Goal: Task Accomplishment & Management: Complete application form

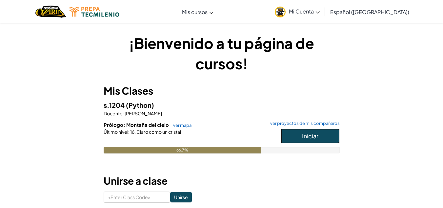
click at [310, 131] on button "Iniciar" at bounding box center [310, 135] width 59 height 15
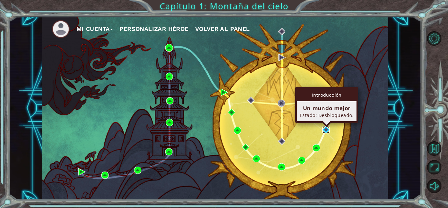
click at [328, 127] on img at bounding box center [325, 129] width 7 height 7
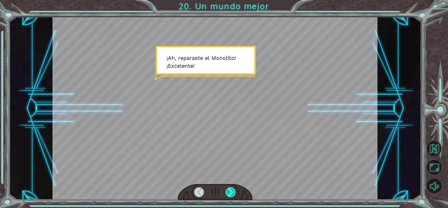
click at [232, 191] on div at bounding box center [231, 192] width 10 height 10
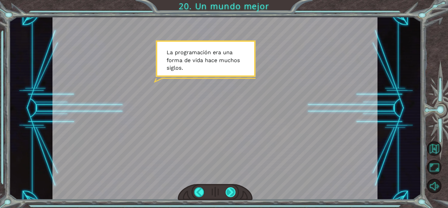
click at [232, 191] on div at bounding box center [231, 192] width 10 height 10
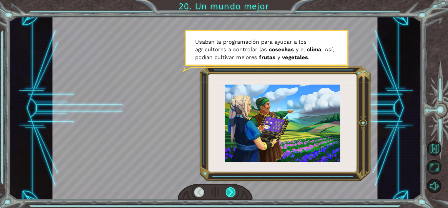
click at [232, 191] on div at bounding box center [231, 192] width 10 height 10
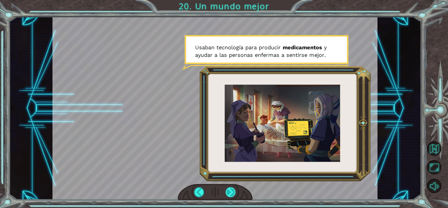
click at [232, 191] on div at bounding box center [231, 192] width 10 height 10
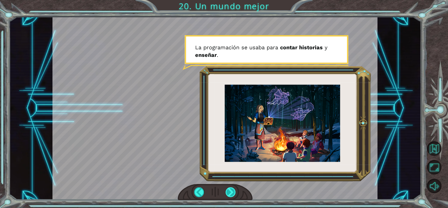
click at [232, 191] on div at bounding box center [231, 192] width 10 height 10
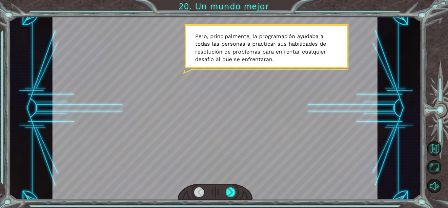
click at [231, 186] on div at bounding box center [215, 192] width 75 height 16
click at [231, 189] on div at bounding box center [231, 192] width 10 height 10
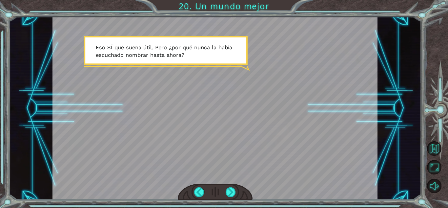
click at [232, 186] on div at bounding box center [215, 192] width 75 height 16
click at [232, 189] on div at bounding box center [231, 192] width 10 height 10
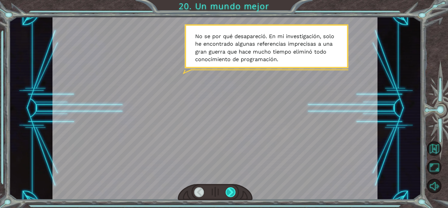
click at [228, 193] on div at bounding box center [231, 192] width 10 height 10
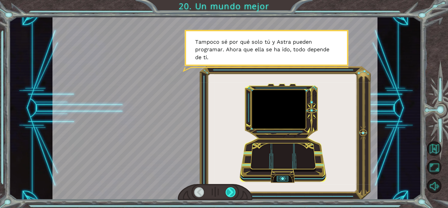
click at [230, 191] on div at bounding box center [231, 192] width 10 height 10
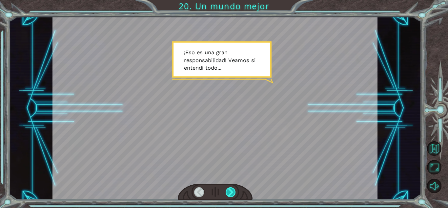
click at [228, 187] on div at bounding box center [231, 192] width 10 height 10
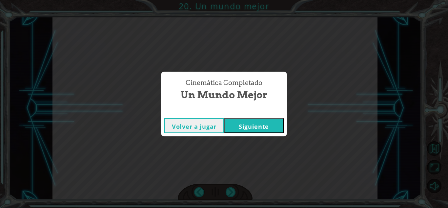
click at [235, 129] on button "Siguiente" at bounding box center [254, 125] width 60 height 15
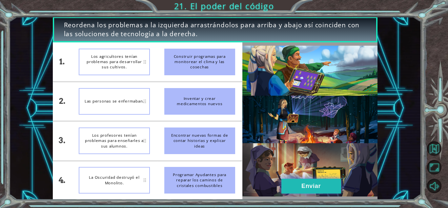
click at [303, 181] on button "Enviar" at bounding box center [311, 185] width 60 height 15
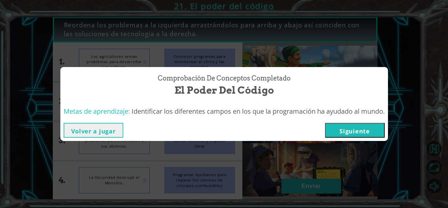
click at [342, 126] on button "Siguiente" at bounding box center [355, 130] width 60 height 15
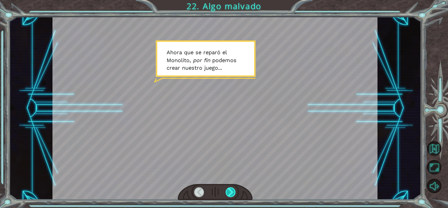
click at [234, 192] on div at bounding box center [231, 192] width 10 height 10
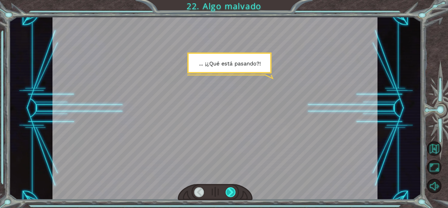
click at [234, 190] on div at bounding box center [231, 192] width 10 height 10
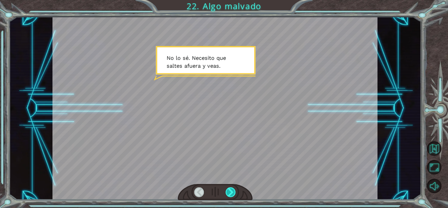
click at [233, 188] on div at bounding box center [231, 192] width 10 height 10
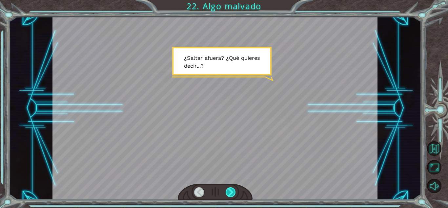
click at [233, 188] on div at bounding box center [231, 192] width 10 height 10
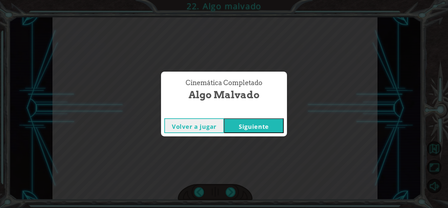
click at [230, 123] on button "Siguiente" at bounding box center [254, 125] width 60 height 15
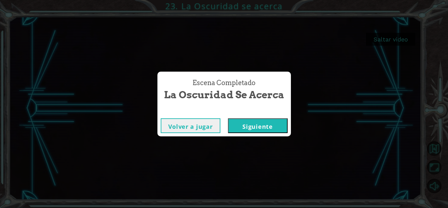
click at [267, 129] on button "Siguiente" at bounding box center [258, 125] width 60 height 15
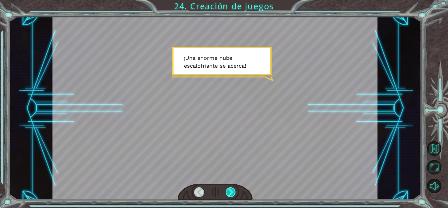
click at [228, 188] on div at bounding box center [231, 192] width 10 height 10
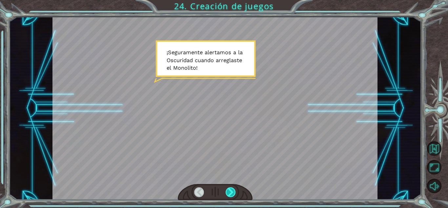
click at [230, 192] on div at bounding box center [231, 192] width 10 height 10
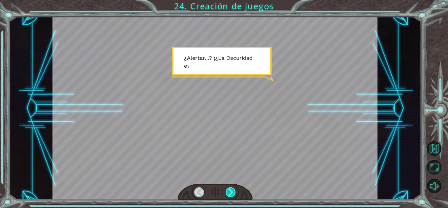
click at [230, 192] on div at bounding box center [231, 192] width 10 height 10
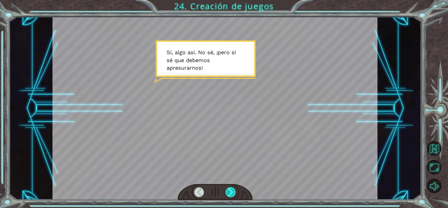
click at [230, 192] on div at bounding box center [231, 192] width 10 height 10
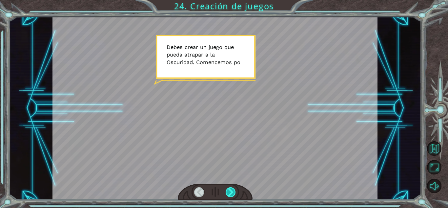
click at [229, 191] on div at bounding box center [231, 192] width 10 height 10
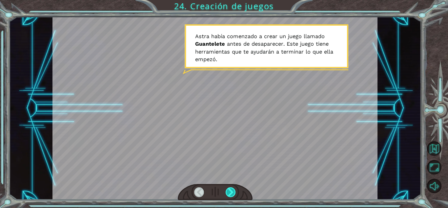
click at [230, 187] on div at bounding box center [231, 192] width 10 height 10
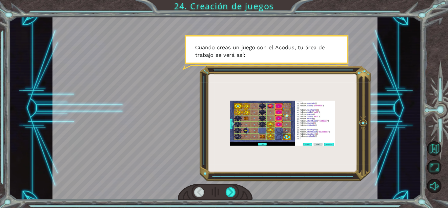
click at [230, 186] on div at bounding box center [215, 192] width 75 height 16
click at [230, 189] on div at bounding box center [231, 192] width 10 height 10
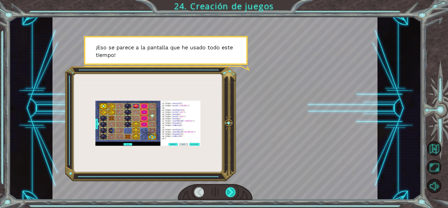
click at [230, 188] on div at bounding box center [231, 192] width 10 height 10
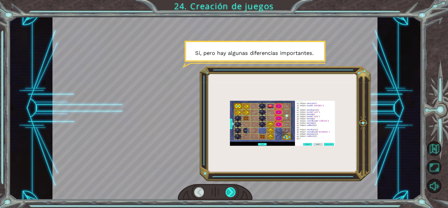
click at [230, 192] on div at bounding box center [231, 192] width 10 height 10
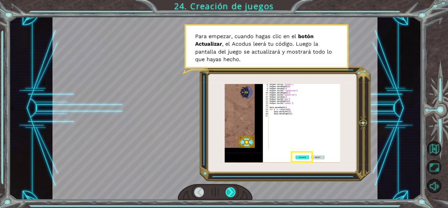
click at [231, 190] on div at bounding box center [231, 192] width 10 height 10
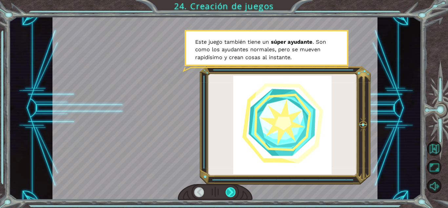
click at [231, 189] on div at bounding box center [231, 192] width 10 height 10
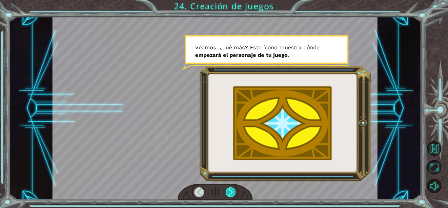
click at [231, 189] on div at bounding box center [231, 192] width 10 height 10
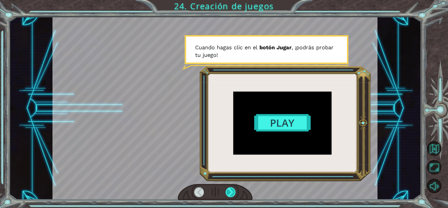
click at [231, 189] on div at bounding box center [231, 192] width 10 height 10
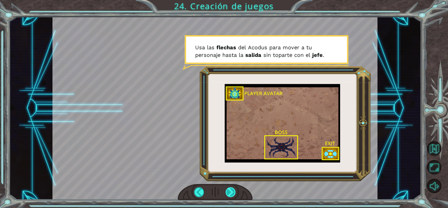
click at [232, 189] on div at bounding box center [231, 192] width 10 height 10
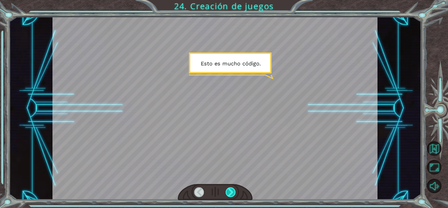
click at [231, 189] on div at bounding box center [231, 192] width 10 height 10
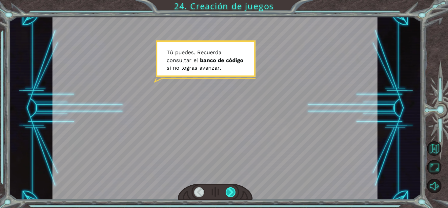
click at [231, 189] on div at bounding box center [231, 192] width 10 height 10
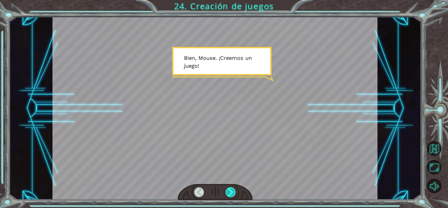
click at [229, 189] on div at bounding box center [231, 192] width 10 height 10
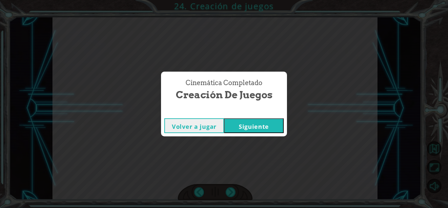
click at [246, 128] on button "Siguiente" at bounding box center [254, 125] width 60 height 15
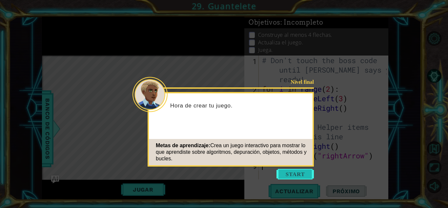
click at [284, 179] on button "Start" at bounding box center [295, 174] width 37 height 10
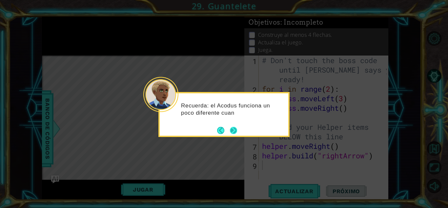
click at [236, 132] on button "Next" at bounding box center [233, 130] width 7 height 7
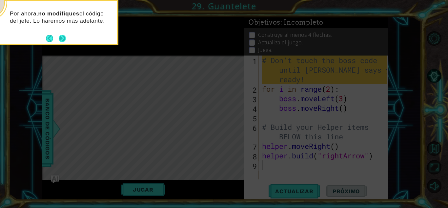
click at [61, 35] on button "Next" at bounding box center [62, 38] width 7 height 7
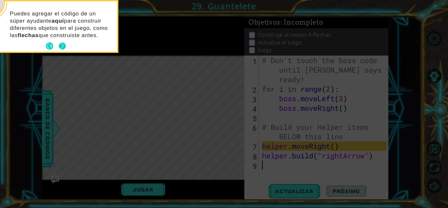
click at [61, 48] on button "Next" at bounding box center [62, 45] width 7 height 7
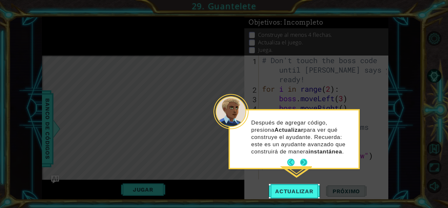
click at [302, 164] on button "Next" at bounding box center [303, 161] width 7 height 7
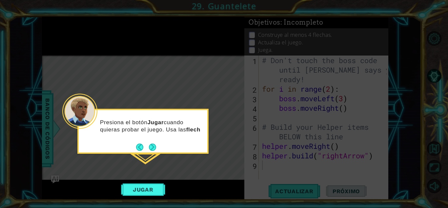
click at [149, 148] on button "Next" at bounding box center [152, 146] width 7 height 7
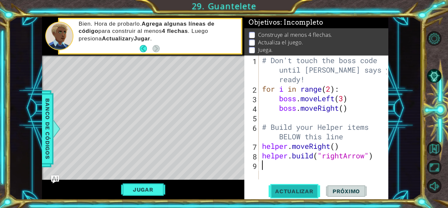
click at [302, 191] on span "Actualizar" at bounding box center [295, 191] width 52 height 7
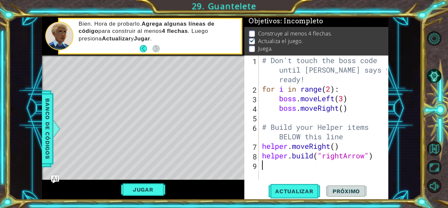
click at [290, 165] on div "# Don't touch the boss code until [PERSON_NAME] says you're ready! for i in ran…" at bounding box center [325, 136] width 129 height 162
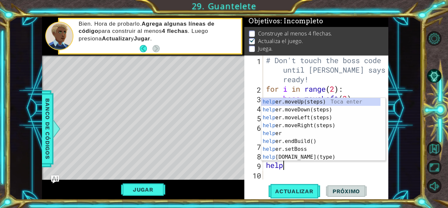
scroll to position [0, 1]
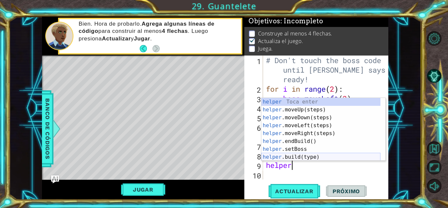
click at [321, 155] on div "helper Toca enter helper .moveUp(steps) Toca enter helper .moveDown(steps) Toca…" at bounding box center [320, 137] width 119 height 79
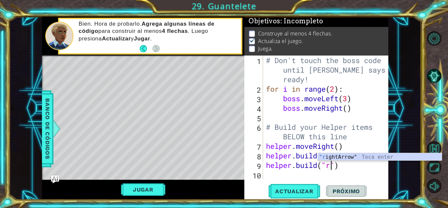
scroll to position [0, 3]
click at [331, 155] on div ""r ightArrow" Toca enter" at bounding box center [380, 165] width 124 height 24
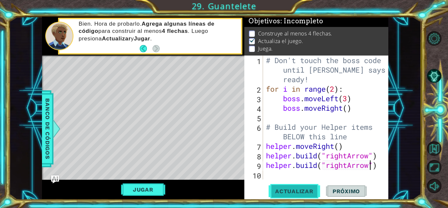
type textarea "[DOMAIN_NAME]("rightArrow")"
click at [309, 191] on span "Actualizar" at bounding box center [295, 191] width 52 height 7
click at [302, 188] on span "Actualizar" at bounding box center [295, 191] width 52 height 7
click at [305, 175] on div "# Don't touch the boss code until [PERSON_NAME] says you're ready! for i in ran…" at bounding box center [327, 136] width 125 height 162
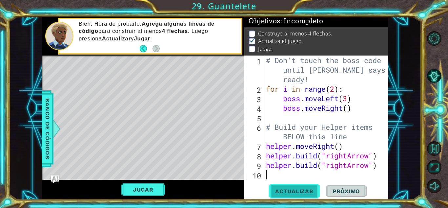
click at [306, 186] on button "Actualizar" at bounding box center [295, 191] width 52 height 14
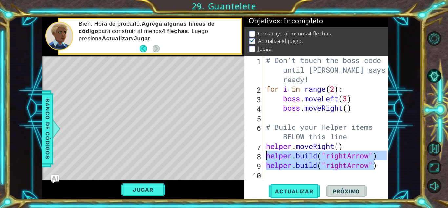
drag, startPoint x: 376, startPoint y: 164, endPoint x: 264, endPoint y: 160, distance: 111.6
click at [264, 160] on div "1 2 3 4 5 6 7 8 9 10 # Don't touch the boss code until [PERSON_NAME] says you'r…" at bounding box center [315, 117] width 142 height 124
click at [379, 163] on div "# Don't touch the boss code until [PERSON_NAME] says you're ready! for i in ran…" at bounding box center [327, 136] width 125 height 162
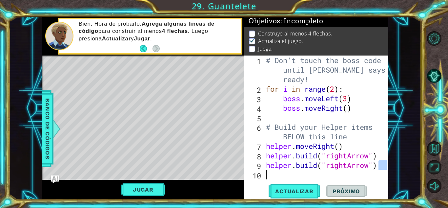
drag, startPoint x: 381, startPoint y: 163, endPoint x: 287, endPoint y: 170, distance: 93.8
click at [290, 171] on div "# Don't touch the boss code until [PERSON_NAME] says you're ready! for i in ran…" at bounding box center [327, 136] width 125 height 162
type textarea "[DOMAIN_NAME]( "rightArrow")"
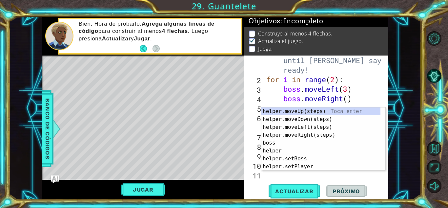
scroll to position [10, 0]
click at [322, 176] on div "# Don't touch the boss code until [PERSON_NAME] says you're ready! for i in ran…" at bounding box center [325, 127] width 120 height 162
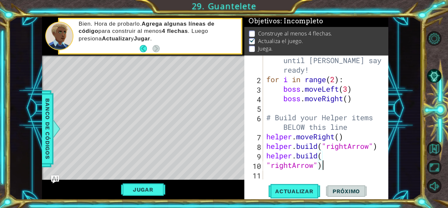
click at [265, 165] on div "# Don't touch the boss code until [PERSON_NAME] says you're ready! for i in ran…" at bounding box center [325, 127] width 120 height 162
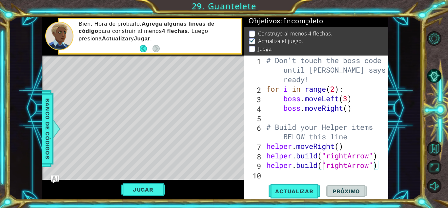
click at [348, 162] on div "# Don't touch the boss code until [PERSON_NAME] says you're ready! for i in ran…" at bounding box center [327, 136] width 125 height 162
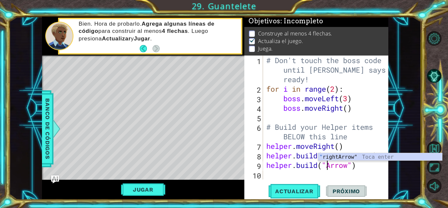
scroll to position [0, 3]
click at [376, 155] on div "" rightArrow" Toca enter" at bounding box center [380, 165] width 124 height 24
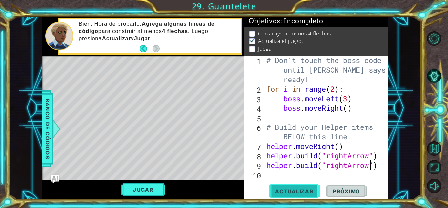
type textarea "[DOMAIN_NAME]("rightArrow")"
click at [307, 191] on span "Actualizar" at bounding box center [295, 191] width 52 height 7
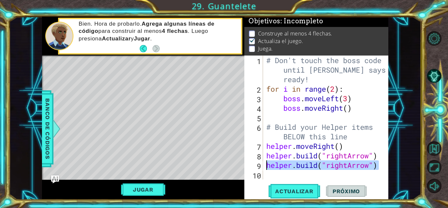
drag, startPoint x: 382, startPoint y: 163, endPoint x: 268, endPoint y: 161, distance: 113.9
click at [268, 161] on div "# Don't touch the boss code until [PERSON_NAME] says you're ready! for i in ran…" at bounding box center [327, 136] width 125 height 162
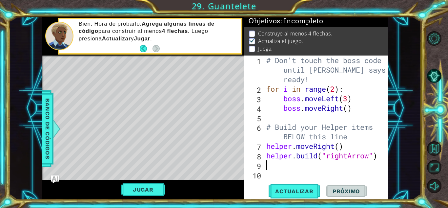
scroll to position [0, 0]
click at [149, 188] on button "Jugar" at bounding box center [143, 189] width 44 height 12
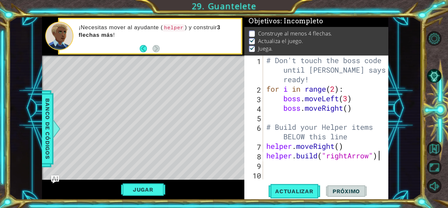
click at [382, 156] on div "# Don't touch the boss code until [PERSON_NAME] says you're ready! for i in ran…" at bounding box center [327, 136] width 125 height 162
click at [280, 167] on div "# Don't touch the boss code until [PERSON_NAME] says you're ready! for i in ran…" at bounding box center [325, 136] width 120 height 162
click at [283, 167] on div "# Don't touch the boss code until [PERSON_NAME] says you're ready! for i in ran…" at bounding box center [325, 136] width 120 height 162
click at [296, 189] on span "Actualizar" at bounding box center [295, 191] width 52 height 7
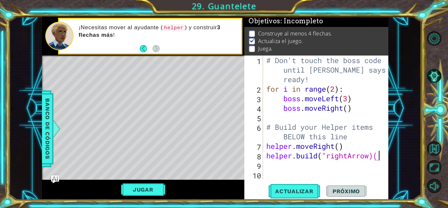
type textarea "[DOMAIN_NAME]("rightArrow)"
click at [338, 162] on div "# Don't touch the boss code until [PERSON_NAME] says you're ready! for i in ran…" at bounding box center [327, 136] width 125 height 162
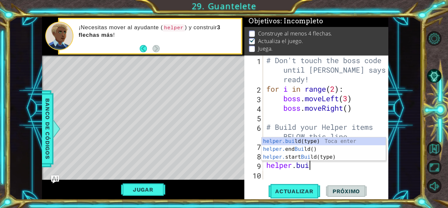
scroll to position [0, 2]
click at [355, 141] on div "helper.[PERSON_NAME] (type) Toca enter helper. end [PERSON_NAME] () Toca enter …" at bounding box center [324, 156] width 124 height 39
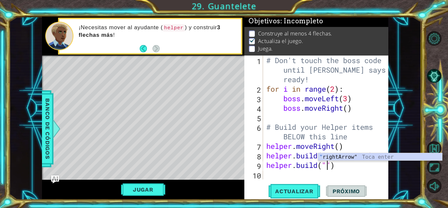
scroll to position [0, 3]
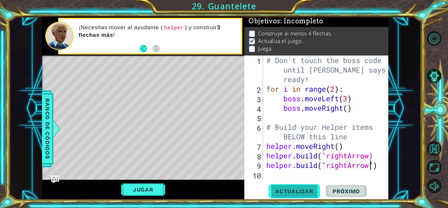
click at [289, 191] on span "Actualizar" at bounding box center [295, 191] width 52 height 7
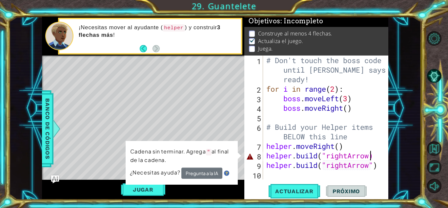
click at [370, 153] on div "# Don't touch the boss code until [PERSON_NAME] says you're ready! for i in ran…" at bounding box center [327, 136] width 125 height 162
type textarea "[DOMAIN_NAME]("rightArrow")"
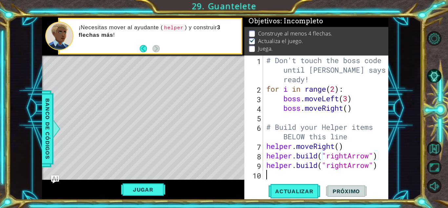
click at [321, 174] on div "# Don't touch the boss code until [PERSON_NAME] says you're ready! for i in ran…" at bounding box center [327, 136] width 125 height 162
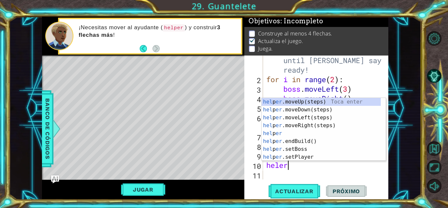
scroll to position [0, 0]
click at [294, 155] on div "hel per.moveUp(steps) Toca enter hel per.moveDown(steps) Toca enter hel per.mov…" at bounding box center [321, 137] width 119 height 79
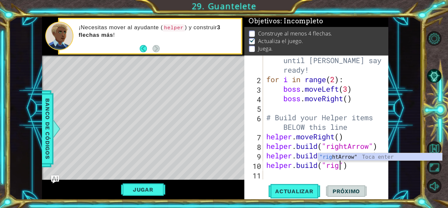
scroll to position [0, 3]
type textarea "[DOMAIN_NAME]("rightArrow")"
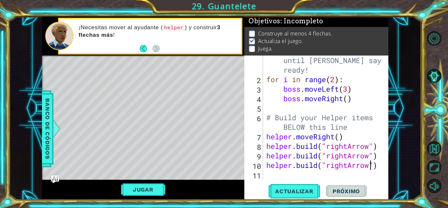
click at [287, 168] on div "# Don't touch the boss code until [PERSON_NAME] says you're ready! for i in ran…" at bounding box center [325, 127] width 120 height 162
click at [282, 173] on div "# Don't touch the boss code until [PERSON_NAME] says you're ready! for i in ran…" at bounding box center [325, 127] width 120 height 162
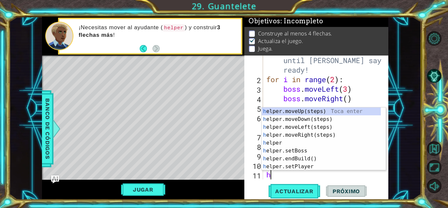
scroll to position [19, 0]
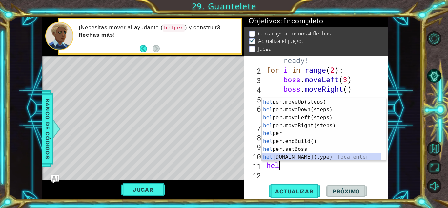
click at [295, 156] on div "hel per.moveUp(steps) Toca enter hel per.moveDown(steps) Toca enter hel per.mov…" at bounding box center [321, 137] width 119 height 79
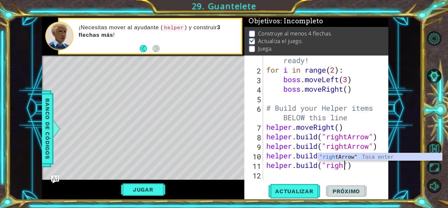
scroll to position [0, 4]
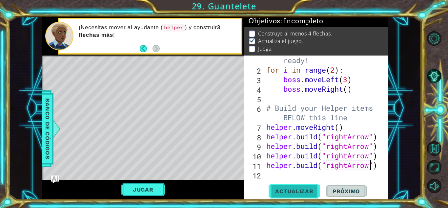
type textarea "[DOMAIN_NAME]("rightArrow")"
click at [276, 185] on button "Actualizar" at bounding box center [295, 191] width 52 height 14
click at [288, 192] on span "Actualizar" at bounding box center [295, 191] width 52 height 7
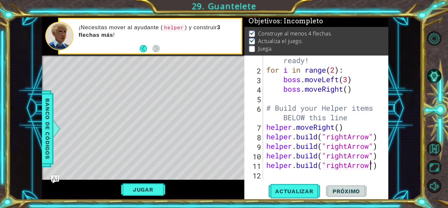
click at [158, 187] on button "Jugar" at bounding box center [143, 189] width 44 height 12
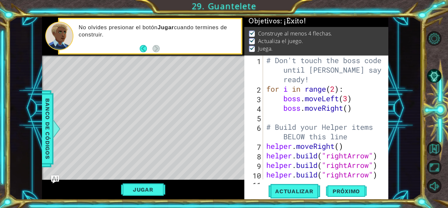
scroll to position [19, 0]
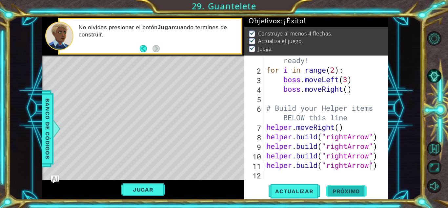
click at [334, 189] on span "Próximo" at bounding box center [346, 191] width 41 height 7
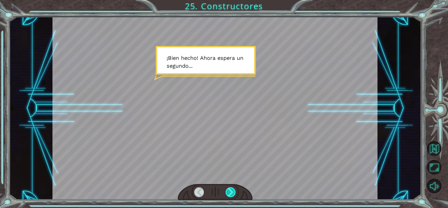
click at [234, 192] on div at bounding box center [231, 192] width 10 height 10
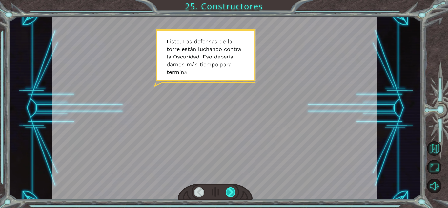
click at [231, 189] on div at bounding box center [231, 192] width 10 height 10
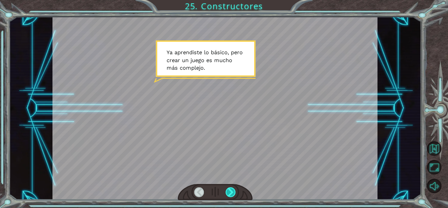
click at [231, 189] on div at bounding box center [231, 192] width 10 height 10
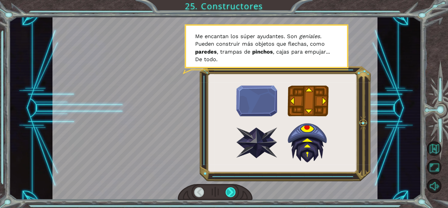
click at [231, 189] on div at bounding box center [231, 192] width 10 height 10
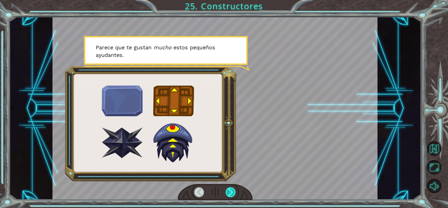
click at [231, 189] on div at bounding box center [231, 192] width 10 height 10
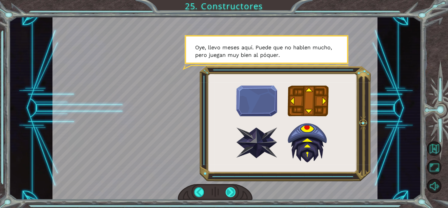
click at [231, 188] on div at bounding box center [231, 192] width 10 height 10
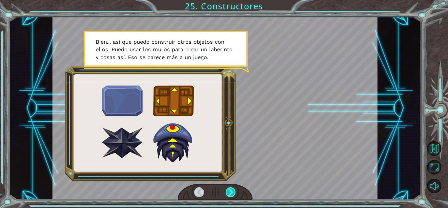
click at [231, 187] on div at bounding box center [231, 192] width 10 height 10
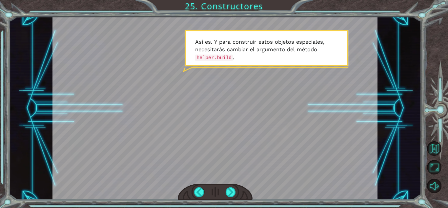
click at [229, 186] on div at bounding box center [215, 192] width 75 height 16
click at [228, 188] on div at bounding box center [231, 192] width 10 height 10
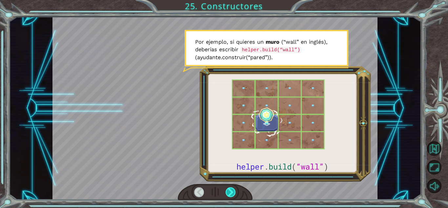
click at [228, 188] on div at bounding box center [231, 192] width 10 height 10
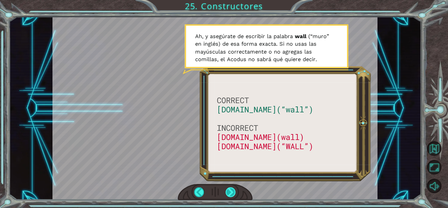
click at [228, 188] on div at bounding box center [231, 192] width 10 height 10
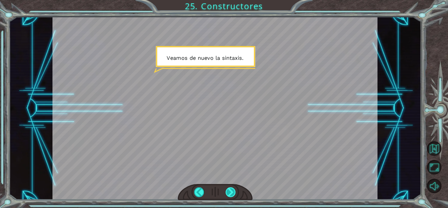
click at [228, 190] on div at bounding box center [231, 192] width 10 height 10
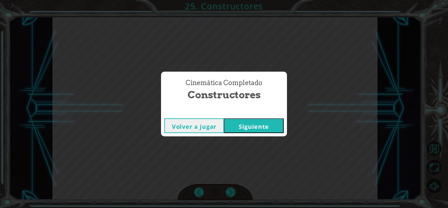
click at [246, 124] on button "Siguiente" at bounding box center [254, 125] width 60 height 15
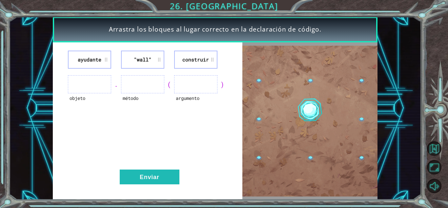
click at [92, 59] on li "ayudante" at bounding box center [89, 60] width 43 height 18
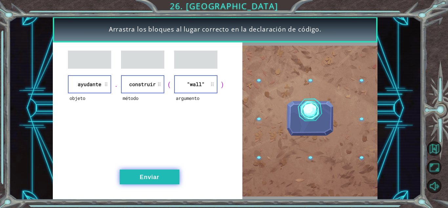
click at [165, 172] on button "Enviar" at bounding box center [150, 176] width 60 height 15
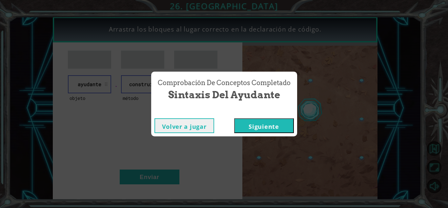
click at [261, 125] on button "Siguiente" at bounding box center [264, 125] width 60 height 15
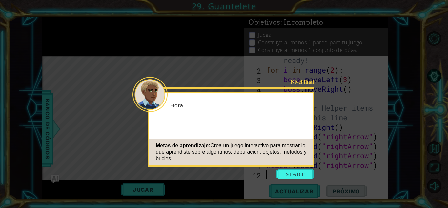
scroll to position [19, 0]
click at [299, 175] on button "Start" at bounding box center [295, 174] width 37 height 10
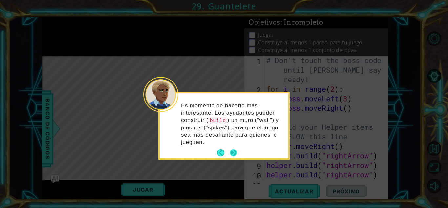
click at [234, 149] on button "Next" at bounding box center [233, 152] width 7 height 7
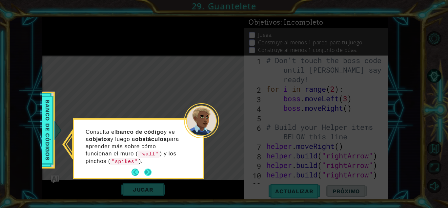
click at [146, 173] on button "Next" at bounding box center [147, 171] width 7 height 7
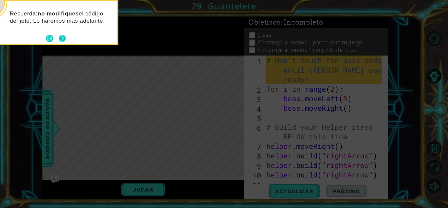
click at [59, 37] on button "Next" at bounding box center [62, 38] width 7 height 7
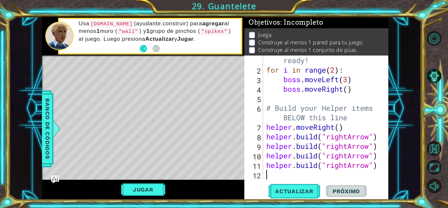
scroll to position [19, 0]
click at [307, 189] on span "Actualizar" at bounding box center [295, 191] width 52 height 7
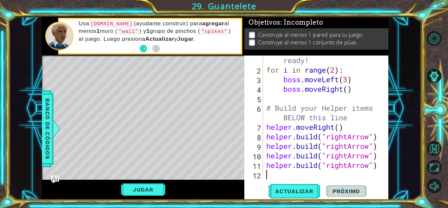
click at [156, 185] on button "Jugar" at bounding box center [143, 189] width 44 height 12
click at [279, 195] on button "Actualizar" at bounding box center [295, 191] width 52 height 14
click at [280, 192] on span "Actualizar" at bounding box center [295, 191] width 52 height 7
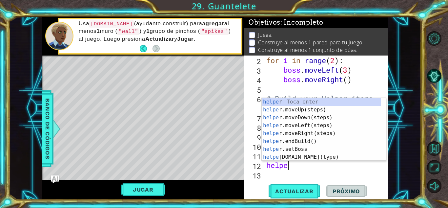
scroll to position [0, 1]
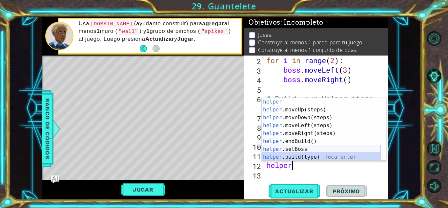
click at [290, 150] on div "helper Toca enter helper .moveUp(steps) Toca enter helper .moveDown(steps) Toca…" at bounding box center [321, 137] width 119 height 79
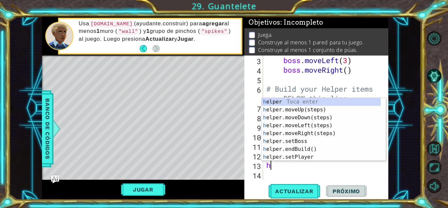
scroll to position [0, 4]
type textarea "h"
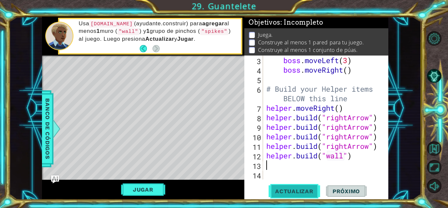
click at [297, 194] on button "Actualizar" at bounding box center [295, 191] width 52 height 14
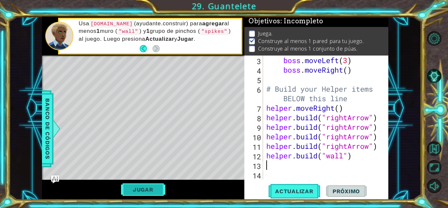
click at [150, 184] on button "Jugar" at bounding box center [143, 189] width 44 height 12
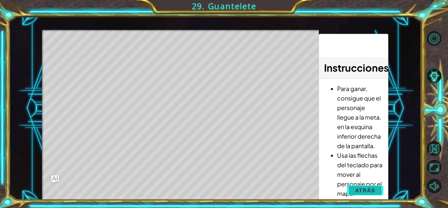
click at [357, 187] on span "Atrás" at bounding box center [365, 190] width 20 height 7
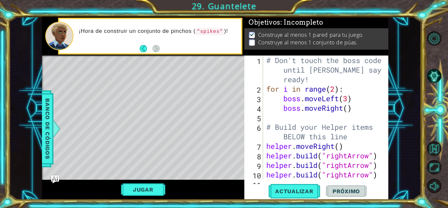
scroll to position [38, 0]
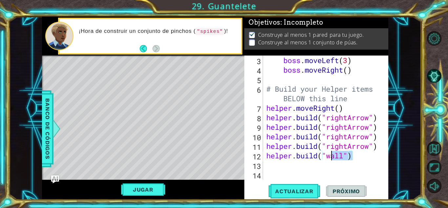
drag, startPoint x: 357, startPoint y: 153, endPoint x: 267, endPoint y: 155, distance: 89.9
click at [267, 155] on div "boss . moveLeft ( 3 ) boss . moveRight ( ) # Build your Helper items BELOW this…" at bounding box center [325, 126] width 120 height 143
type textarea "[DOMAIN_NAME]("wall")"
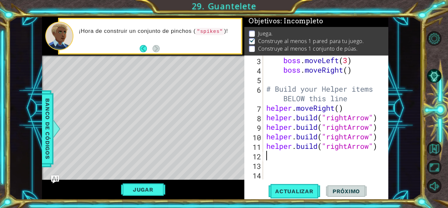
scroll to position [1, 0]
paste textarea "[DOMAIN_NAME]("wall")"
type textarea "[DOMAIN_NAME]("wall")"
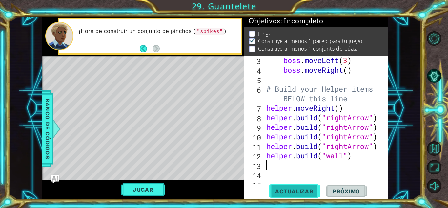
click at [307, 186] on button "Actualizar" at bounding box center [295, 191] width 52 height 14
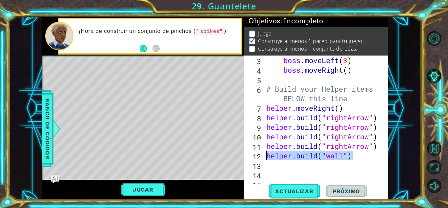
drag, startPoint x: 357, startPoint y: 152, endPoint x: 251, endPoint y: 153, distance: 105.6
click at [251, 153] on div "3 4 5 6 7 8 9 10 11 12 13 14 15 boss . moveLeft ( 3 ) boss . moveRight ( ) # Bu…" at bounding box center [315, 117] width 142 height 124
type textarea "[DOMAIN_NAME]("wall")"
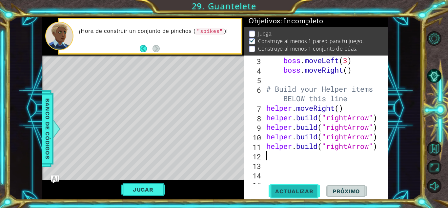
click at [295, 184] on button "Actualizar" at bounding box center [295, 191] width 52 height 14
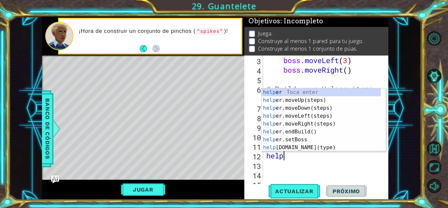
type textarea "helpe"
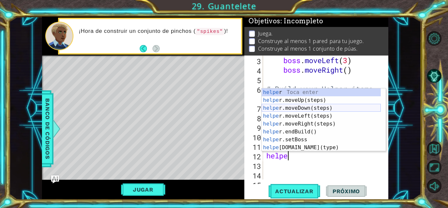
click at [324, 107] on div "helpe r Toca enter helpe r.moveUp(steps) Toca enter helpe r.moveDown(steps) Toc…" at bounding box center [321, 127] width 119 height 79
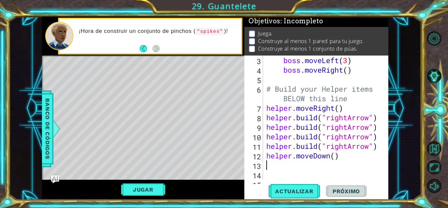
scroll to position [0, 0]
click at [333, 154] on div "boss . moveLeft ( 3 ) boss . moveRight ( ) # Build your Helper items BELOW this…" at bounding box center [325, 126] width 120 height 143
type textarea "helper.moveDown()"
click at [336, 161] on div "boss . moveLeft ( 3 ) boss . moveRight ( ) # Build your Helper items BELOW this…" at bounding box center [325, 126] width 120 height 143
click at [336, 155] on div "boss . moveLeft ( 3 ) boss . moveRight ( ) # Build your Helper items BELOW this…" at bounding box center [325, 126] width 120 height 143
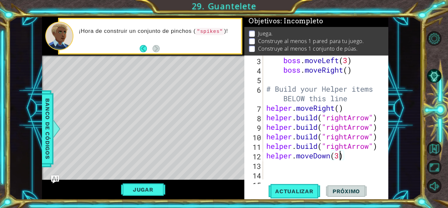
scroll to position [0, 3]
type textarea "helper.moveDown(3)"
click at [304, 192] on span "Actualizar" at bounding box center [295, 191] width 52 height 7
click at [292, 187] on button "Actualizar" at bounding box center [295, 191] width 52 height 14
click at [342, 161] on div "boss . moveLeft ( 3 ) boss . moveRight ( ) # Build your Helper items BELOW this…" at bounding box center [325, 126] width 120 height 143
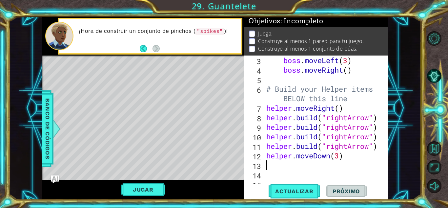
scroll to position [0, 0]
click at [344, 155] on div "boss . moveLeft ( 3 ) boss . moveRight ( ) # Build your Helper items BELOW this…" at bounding box center [325, 126] width 120 height 143
type textarea "helper.moveDown(3)"
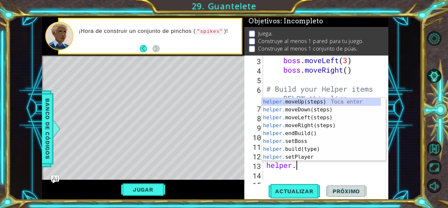
scroll to position [0, 1]
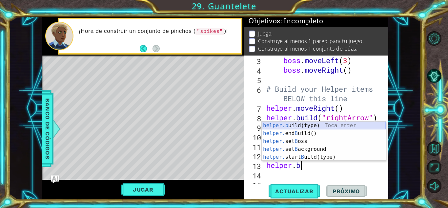
click at [303, 126] on div "helper.b uild(type) Toca enter helper. end B uild() Toca enter helper. set B os…" at bounding box center [324, 148] width 124 height 55
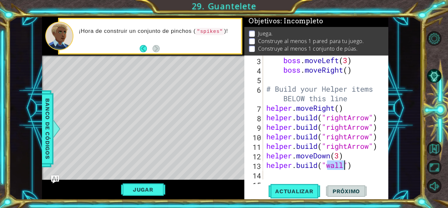
click at [365, 169] on div "boss . moveLeft ( 3 ) boss . moveRight ( ) # Build your Helper items BELOW this…" at bounding box center [325, 126] width 120 height 143
type textarea "[DOMAIN_NAME]("wall")"
click at [292, 187] on button "Actualizar" at bounding box center [295, 191] width 52 height 14
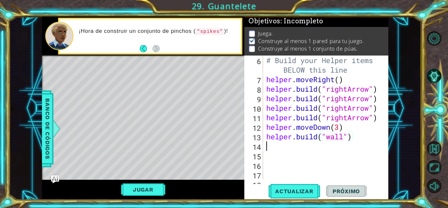
scroll to position [0, 0]
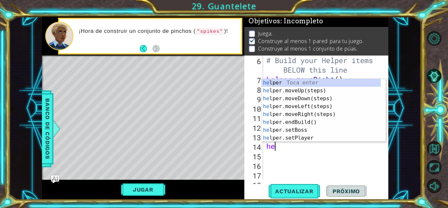
type textarea "hel"
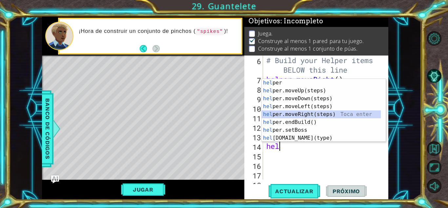
click at [319, 116] on div "hel per Toca enter hel per.moveUp(steps) Toca enter hel per.moveDown(steps) Toc…" at bounding box center [321, 118] width 119 height 79
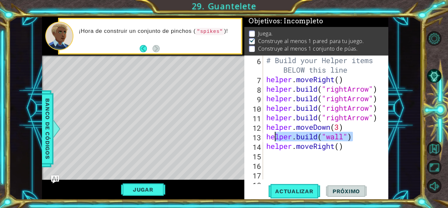
drag, startPoint x: 355, startPoint y: 136, endPoint x: 271, endPoint y: 138, distance: 83.7
click at [272, 138] on div "# Build your Helper items BELOW this line helper . moveRight ( ) helper . build…" at bounding box center [325, 131] width 120 height 152
type textarea "[DOMAIN_NAME]("wall")"
click at [265, 138] on div "# Build your Helper items BELOW this line helper . moveRight ( ) helper . build…" at bounding box center [325, 131] width 120 height 152
drag, startPoint x: 362, startPoint y: 139, endPoint x: 314, endPoint y: 140, distance: 48.6
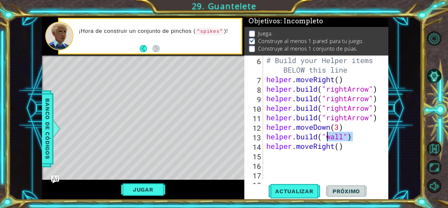
click at [314, 140] on div "# Build your Helper items BELOW this line helper . moveRight ( ) helper . build…" at bounding box center [325, 131] width 120 height 152
drag, startPoint x: 296, startPoint y: 140, endPoint x: 356, endPoint y: 132, distance: 59.9
click at [356, 132] on div "# Build your Helper items BELOW this line helper . moveRight ( ) helper . build…" at bounding box center [325, 131] width 120 height 152
click at [358, 151] on div "# Build your Helper items BELOW this line helper . moveRight ( ) helper . build…" at bounding box center [325, 131] width 120 height 152
drag, startPoint x: 358, startPoint y: 138, endPoint x: 266, endPoint y: 141, distance: 91.9
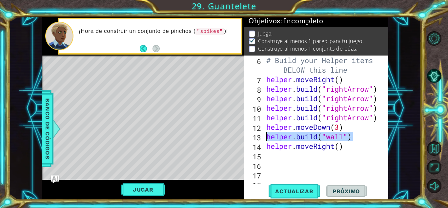
click at [266, 141] on div "# Build your Helper items BELOW this line helper . moveRight ( ) helper . build…" at bounding box center [325, 131] width 120 height 152
type textarea "[DOMAIN_NAME]("wall")"
click at [276, 155] on div "# Build your Helper items BELOW this line helper . moveRight ( ) helper . build…" at bounding box center [325, 131] width 120 height 152
paste textarea "[DOMAIN_NAME]("wall")"
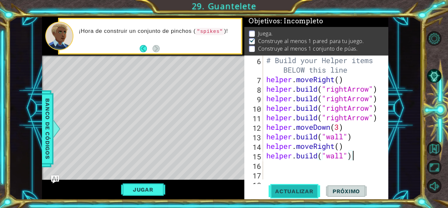
type textarea "[DOMAIN_NAME]("wall")"
click at [291, 184] on button "Actualizar" at bounding box center [295, 191] width 52 height 14
click at [307, 169] on div "# Build your Helper items BELOW this line helper . moveRight ( ) helper . build…" at bounding box center [325, 131] width 120 height 152
type textarea "h"
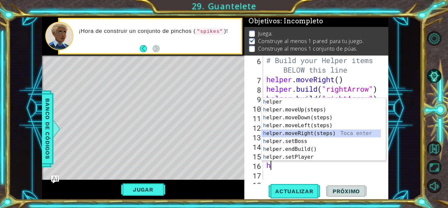
click at [314, 135] on div "h elper Toca enter h elper.moveUp(steps) Toca enter h elper.moveDown(steps) Toc…" at bounding box center [321, 137] width 119 height 79
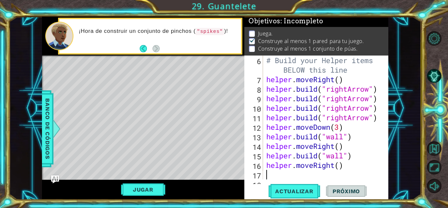
paste textarea "[DOMAIN_NAME]("wall")"
type textarea "[DOMAIN_NAME]("wall")"
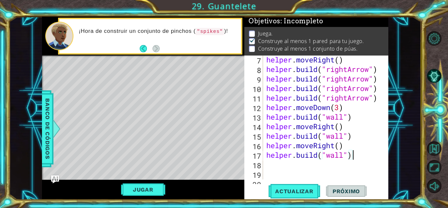
scroll to position [95, 0]
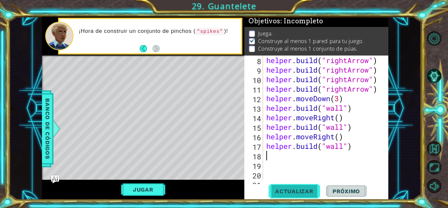
click at [291, 196] on button "Actualizar" at bounding box center [295, 191] width 52 height 14
type textarea "j"
type textarea "h"
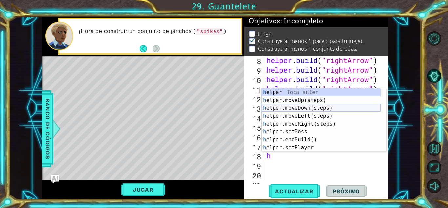
click at [322, 110] on div "h elper Toca enter h elper.moveUp(steps) Toca enter h elper.moveDown(steps) Toc…" at bounding box center [321, 127] width 119 height 79
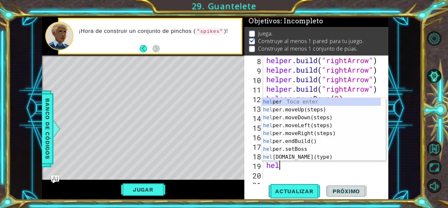
scroll to position [0, 1]
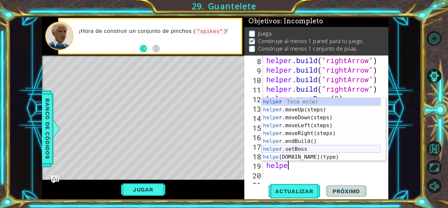
click at [318, 153] on div "helpe r Toca enter helpe r.moveUp(steps) Toca enter helpe r.moveDown(steps) Toc…" at bounding box center [321, 137] width 119 height 79
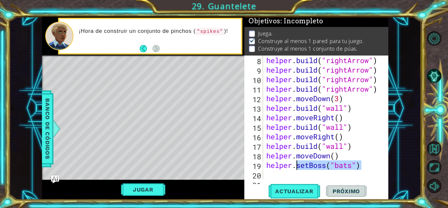
drag, startPoint x: 365, startPoint y: 169, endPoint x: 298, endPoint y: 169, distance: 66.9
click at [298, 169] on div "helper . build ( "rightArrow" ) helper . build ( "rightArrow" ) helper . build …" at bounding box center [325, 126] width 120 height 143
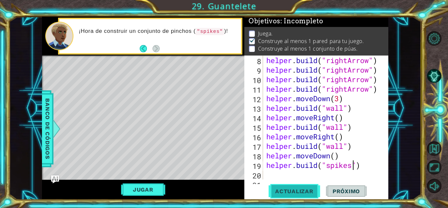
type textarea "[DOMAIN_NAME]("spikes")"
click at [288, 190] on span "Actualizar" at bounding box center [295, 191] width 52 height 7
click at [295, 173] on div "helper . build ( "rightArrow" ) helper . build ( "rightArrow" ) helper . build …" at bounding box center [325, 126] width 120 height 143
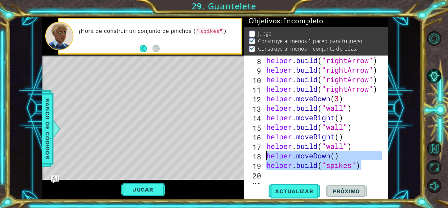
drag, startPoint x: 359, startPoint y: 166, endPoint x: 265, endPoint y: 159, distance: 94.4
click at [265, 159] on div "helper . build ( "rightArrow" ) helper . build ( "rightArrow" ) helper . build …" at bounding box center [323, 117] width 117 height 124
type textarea "helper.moveDown() [DOMAIN_NAME]("spikes")"
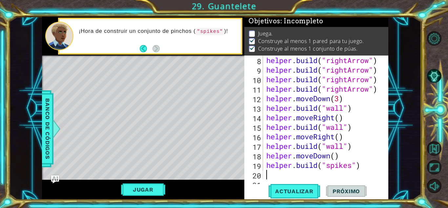
click at [295, 175] on div "helper . build ( "rightArrow" ) helper . build ( "rightArrow" ) helper . build …" at bounding box center [325, 126] width 120 height 143
paste textarea "[DOMAIN_NAME]("spikes")"
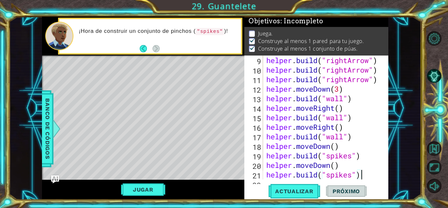
scroll to position [105, 0]
click at [291, 191] on span "Actualizar" at bounding box center [295, 191] width 52 height 7
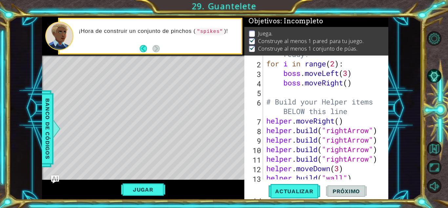
scroll to position [0, 0]
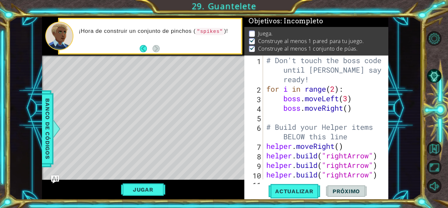
click at [136, 189] on button "Jugar" at bounding box center [143, 189] width 44 height 12
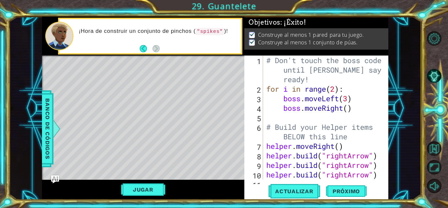
scroll to position [2, 0]
click at [338, 187] on button "Próximo" at bounding box center [346, 191] width 41 height 14
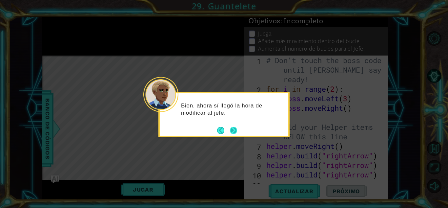
click at [230, 131] on button "Next" at bounding box center [233, 130] width 7 height 7
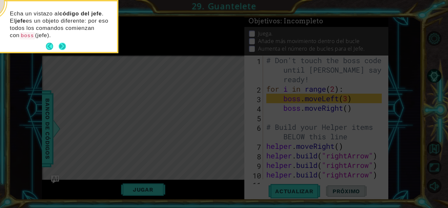
click at [59, 46] on button "Next" at bounding box center [62, 46] width 7 height 7
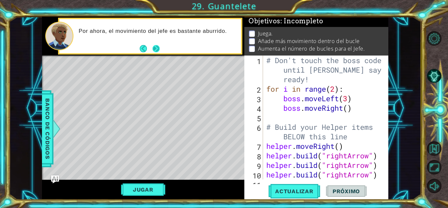
click at [154, 47] on button "Next" at bounding box center [156, 48] width 7 height 7
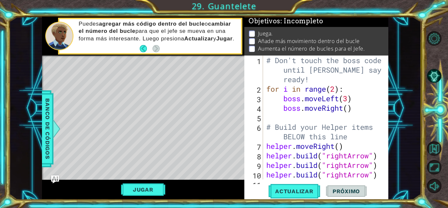
type textarea "for i in range(2):"
click at [347, 93] on div "# Don't touch the boss code until [PERSON_NAME] says you're ready! for i in ran…" at bounding box center [325, 136] width 120 height 162
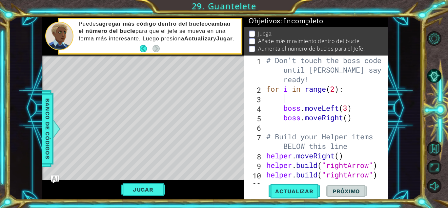
scroll to position [0, 1]
type textarea "bo"
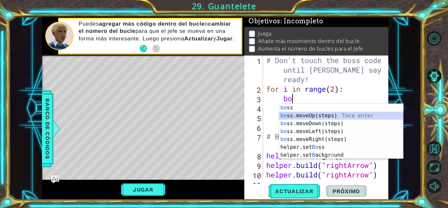
click at [346, 113] on div "bo ss Toca enter bo ss.moveUp(steps) Toca enter bo ss.moveDown(steps) Toca ente…" at bounding box center [341, 139] width 124 height 71
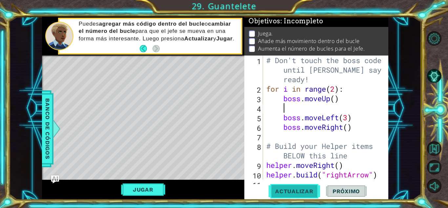
click at [286, 189] on span "Actualizar" at bounding box center [295, 191] width 52 height 7
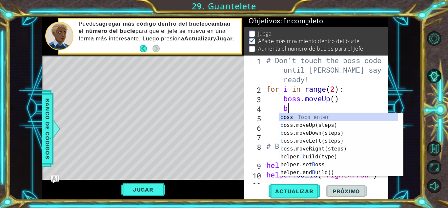
type textarea "boo"
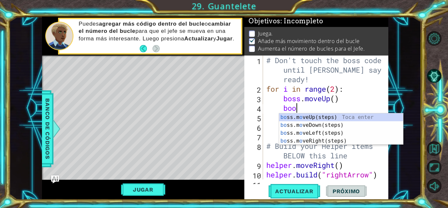
scroll to position [0, 1]
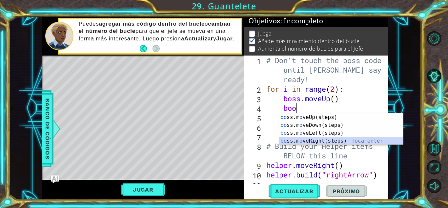
click at [314, 138] on div "bo ss.m o veUp(steps) Toca enter bo ss.m o veDown(steps) Toca enter bo ss.m o v…" at bounding box center [341, 136] width 124 height 47
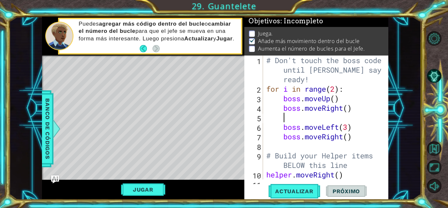
click at [327, 117] on div "# Don't touch the boss code until [PERSON_NAME] says you're ready! for i in ran…" at bounding box center [325, 136] width 120 height 162
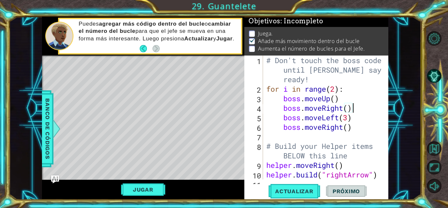
click at [351, 110] on div "# Don't touch the boss code until [PERSON_NAME] says you're ready! for i in ran…" at bounding box center [325, 136] width 120 height 162
click at [348, 110] on div "# Don't touch the boss code until [PERSON_NAME] says you're ready! for i in ran…" at bounding box center [325, 136] width 120 height 162
click at [294, 191] on span "Actualizar" at bounding box center [295, 191] width 52 height 7
click at [160, 187] on button "Jugar" at bounding box center [143, 189] width 44 height 12
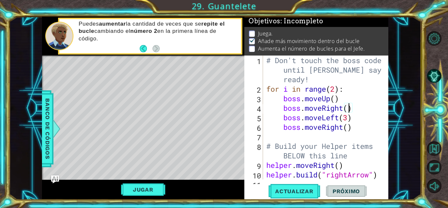
scroll to position [1, 0]
click at [337, 88] on div "# Don't touch the boss code until [PERSON_NAME] says you're ready! for i in ran…" at bounding box center [325, 136] width 120 height 162
type textarea "for i in range(5):"
click at [302, 191] on span "Actualizar" at bounding box center [295, 191] width 52 height 7
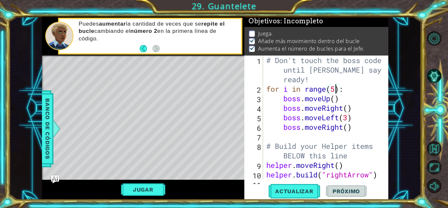
scroll to position [5, 0]
click at [147, 186] on button "Jugar" at bounding box center [143, 189] width 44 height 12
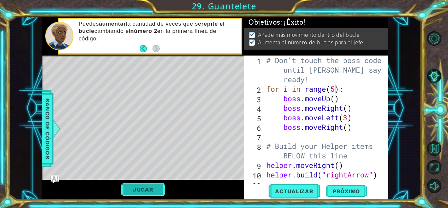
scroll to position [2, 0]
click at [333, 191] on span "Próximo" at bounding box center [346, 191] width 41 height 7
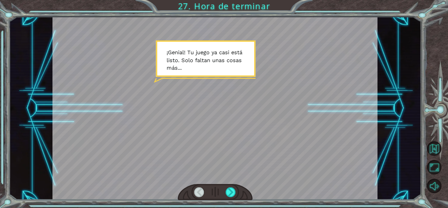
click at [222, 191] on div at bounding box center [215, 192] width 75 height 16
click at [226, 188] on div at bounding box center [215, 192] width 75 height 16
click at [229, 188] on div at bounding box center [231, 192] width 10 height 10
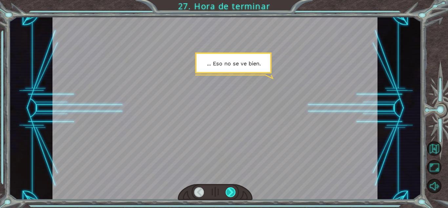
click at [228, 191] on div at bounding box center [231, 192] width 10 height 10
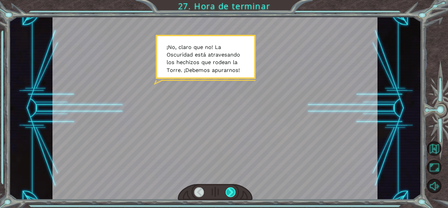
click at [234, 194] on div at bounding box center [231, 192] width 10 height 10
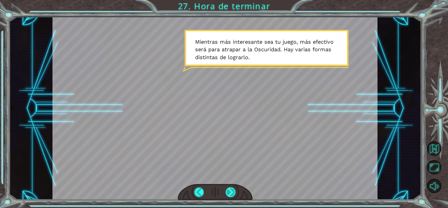
click at [234, 192] on div at bounding box center [231, 192] width 10 height 10
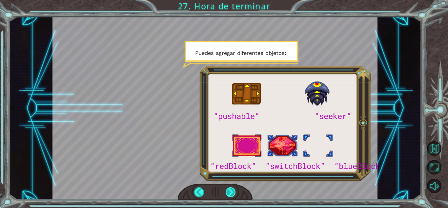
click at [231, 190] on div at bounding box center [231, 192] width 10 height 10
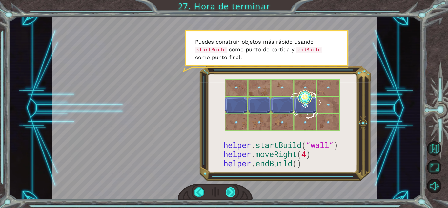
click at [229, 191] on div at bounding box center [231, 192] width 10 height 10
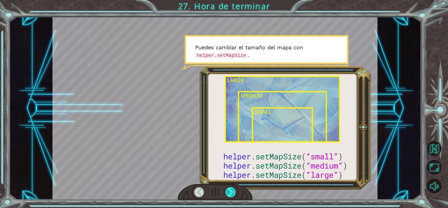
click at [227, 189] on div at bounding box center [231, 192] width 10 height 10
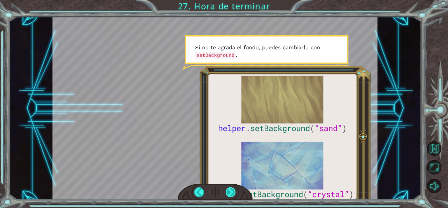
click at [233, 193] on div at bounding box center [231, 192] width 10 height 10
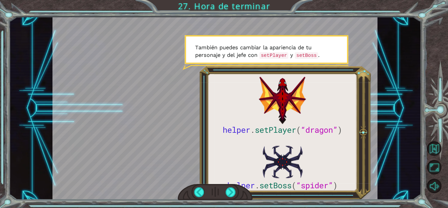
click at [231, 185] on div at bounding box center [215, 192] width 75 height 16
click at [232, 185] on div at bounding box center [215, 192] width 75 height 16
click at [232, 188] on div at bounding box center [231, 192] width 10 height 10
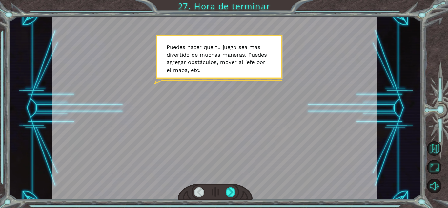
click at [225, 196] on div at bounding box center [215, 192] width 75 height 16
click at [230, 193] on div at bounding box center [231, 192] width 10 height 10
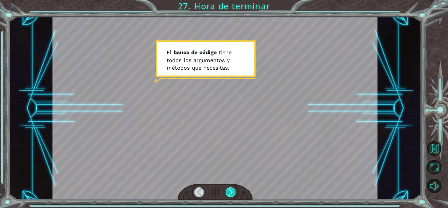
click at [229, 194] on div at bounding box center [231, 192] width 10 height 10
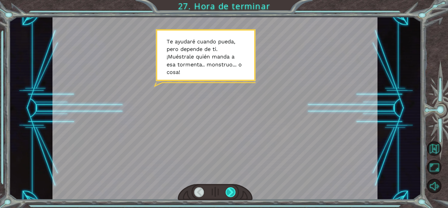
click at [229, 194] on div at bounding box center [231, 192] width 10 height 10
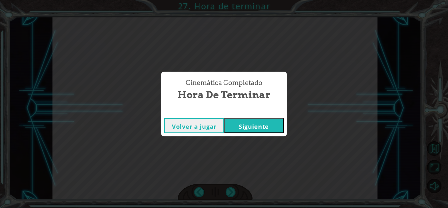
click at [248, 127] on button "Siguiente" at bounding box center [254, 125] width 60 height 15
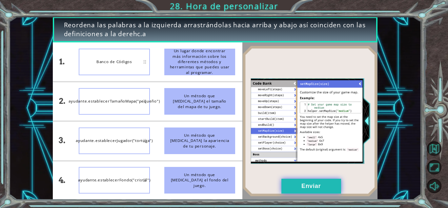
click at [292, 186] on button "Enviar" at bounding box center [311, 185] width 60 height 15
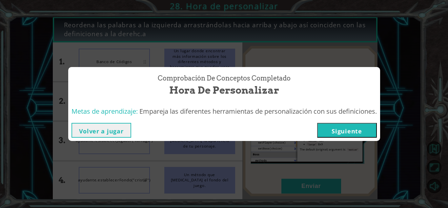
click at [361, 128] on button "Siguiente" at bounding box center [347, 130] width 60 height 15
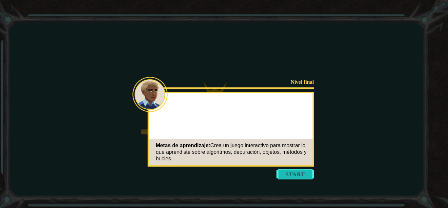
click at [287, 174] on button "Start" at bounding box center [295, 174] width 37 height 10
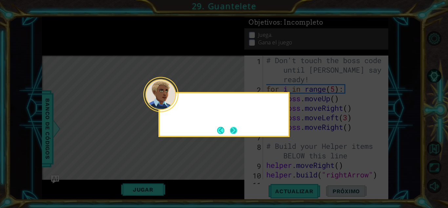
click at [176, 106] on div at bounding box center [160, 94] width 35 height 35
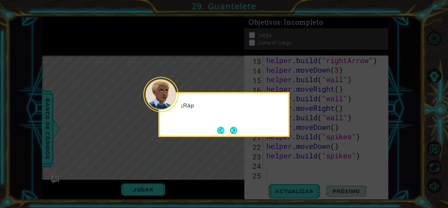
scroll to position [143, 0]
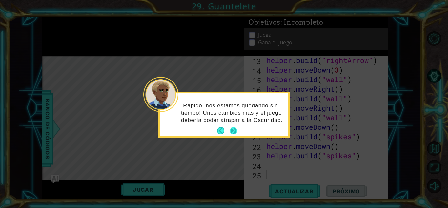
click at [233, 130] on button "Next" at bounding box center [233, 130] width 7 height 7
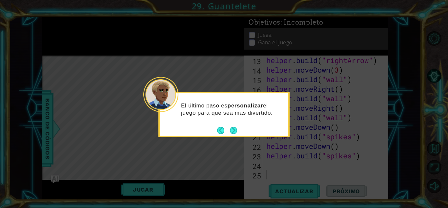
click at [233, 130] on button "Next" at bounding box center [233, 130] width 7 height 7
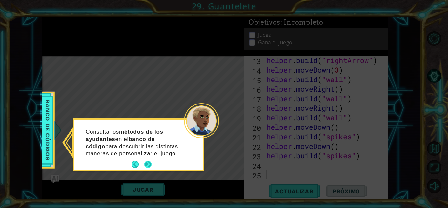
click at [151, 163] on button "Next" at bounding box center [147, 163] width 7 height 7
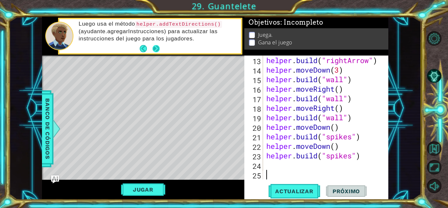
click at [154, 48] on button "Next" at bounding box center [156, 48] width 7 height 7
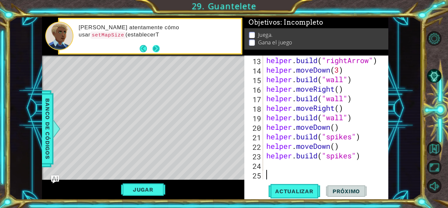
click at [154, 46] on button "Next" at bounding box center [156, 48] width 7 height 7
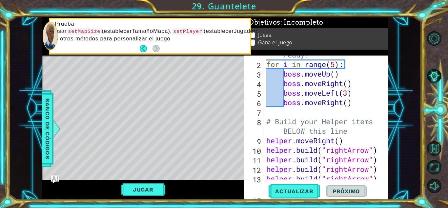
scroll to position [0, 0]
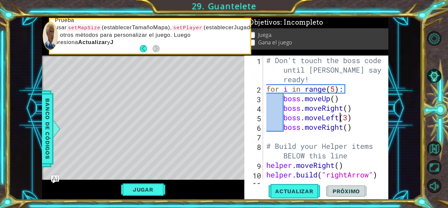
click at [341, 115] on div "# Don't touch the boss code until [PERSON_NAME] says you're ready! for i in ran…" at bounding box center [325, 136] width 120 height 162
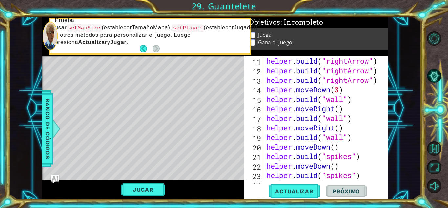
scroll to position [123, 0]
click at [304, 188] on span "Actualizar" at bounding box center [295, 191] width 52 height 7
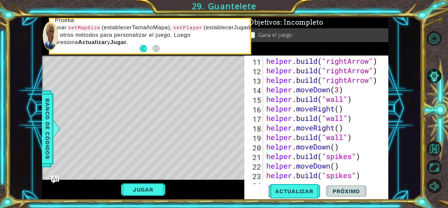
click at [354, 97] on div "helper . build ( "rightArrow" ) helper . build ( "rightArrow" ) helper . build …" at bounding box center [325, 118] width 120 height 143
click at [319, 102] on div "helper . build ( "rightArrow" ) helper . build ( "rightArrow" ) helper . build …" at bounding box center [325, 118] width 120 height 143
click at [295, 100] on div "helper . build ( "rightArrow" ) helper . build ( "rightArrow" ) helper . build …" at bounding box center [325, 118] width 120 height 143
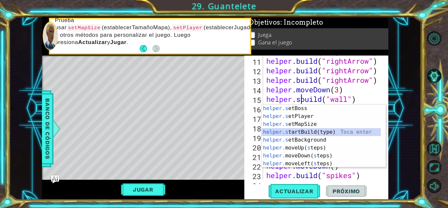
click at [313, 131] on div "helper.s etBoss Toca enter helper.s etPlayer Toca enter helper.s etMapSize Toca…" at bounding box center [321, 143] width 119 height 79
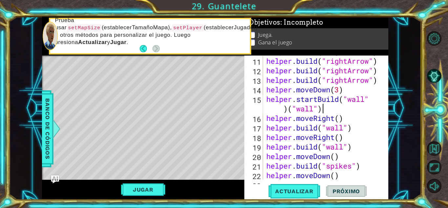
click at [321, 112] on div "helper . build ( "rightArrow" ) helper . build ( "rightArrow" ) helper . build …" at bounding box center [325, 118] width 120 height 143
drag, startPoint x: 326, startPoint y: 109, endPoint x: 287, endPoint y: 112, distance: 39.2
click at [287, 112] on div "helper . build ( "rightArrow" ) helper . build ( "rightArrow" ) helper . build …" at bounding box center [325, 118] width 120 height 143
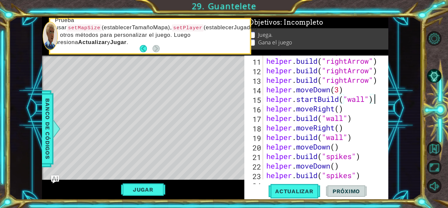
click at [340, 107] on div "helper . build ( "rightArrow" ) helper . build ( "rightArrow" ) helper . build …" at bounding box center [325, 118] width 120 height 143
click at [295, 118] on div "helper . build ( "rightArrow" ) helper . build ( "rightArrow" ) helper . build …" at bounding box center [325, 118] width 120 height 143
click at [337, 121] on div "helper . build ( "rightArrow" ) helper . build ( "rightArrow" ) helper . build …" at bounding box center [325, 118] width 120 height 143
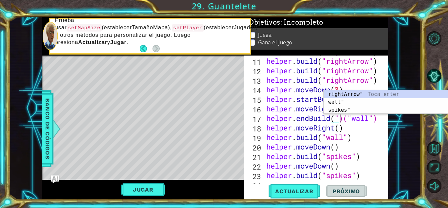
scroll to position [0, 3]
click at [343, 103] on div "" rightArrow" Toca enter " wall" Toca enter " spikes" Toca enter" at bounding box center [386, 109] width 124 height 39
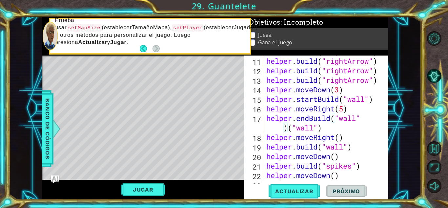
click at [329, 129] on div "helper . build ( "rightArrow" ) helper . build ( "rightArrow" ) helper . build …" at bounding box center [325, 118] width 120 height 143
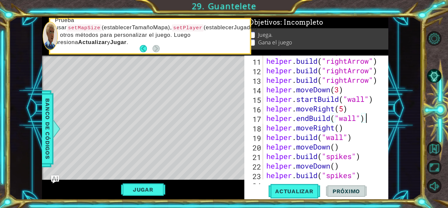
scroll to position [143, 0]
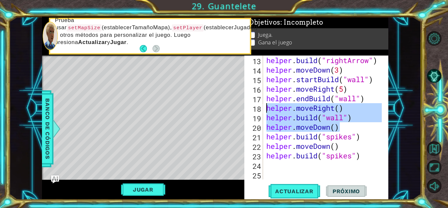
drag, startPoint x: 349, startPoint y: 126, endPoint x: 266, endPoint y: 111, distance: 84.9
click at [266, 111] on div "helper . build ( "rightArrow" ) helper . moveDown ( 3 ) helper . startBuild ( "…" at bounding box center [325, 126] width 120 height 143
click at [361, 120] on div "helper . build ( "rightArrow" ) helper . moveDown ( 3 ) helper . startBuild ( "…" at bounding box center [323, 117] width 117 height 124
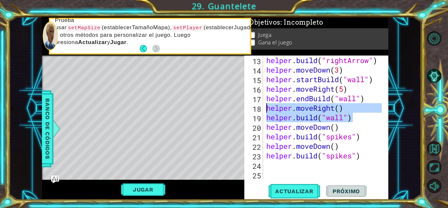
drag, startPoint x: 361, startPoint y: 117, endPoint x: 264, endPoint y: 110, distance: 97.1
click at [264, 110] on div "[DOMAIN_NAME]("wall") 13 14 15 16 17 18 19 20 21 22 23 24 25 helper . build ( "…" at bounding box center [315, 117] width 142 height 124
click at [264, 110] on div "helper.moveRight() [DOMAIN_NAME]("wall") 13 14 15 16 17 18 19 20 21 22 23 24 25…" at bounding box center [315, 117] width 142 height 124
click at [264, 110] on div "helper.moveRight() 13 14 15 16 17 18 19 20 21 22 23 24 25 helper . build ( "rig…" at bounding box center [315, 117] width 142 height 124
drag, startPoint x: 361, startPoint y: 121, endPoint x: 266, endPoint y: 111, distance: 95.7
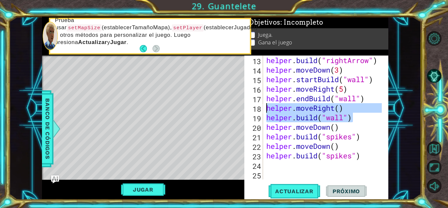
click at [266, 111] on div "helper . build ( "rightArrow" ) helper . moveDown ( 3 ) helper . startBuild ( "…" at bounding box center [325, 126] width 120 height 143
type textarea "helper.moveRight() [DOMAIN_NAME]("wall")"
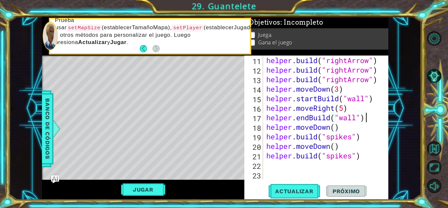
scroll to position [124, 0]
click at [287, 187] on button "Actualizar" at bounding box center [295, 191] width 52 height 14
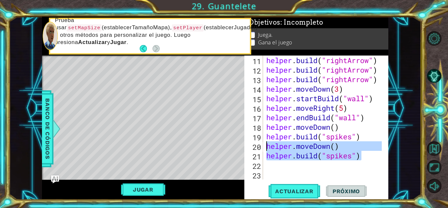
drag, startPoint x: 367, startPoint y: 157, endPoint x: 260, endPoint y: 149, distance: 106.6
click at [260, 149] on div "helper.endBuild("wall") 11 12 13 14 15 16 17 18 19 20 21 22 23 helper . build (…" at bounding box center [315, 117] width 142 height 124
type textarea "helper.moveDown() [DOMAIN_NAME]("spikes")"
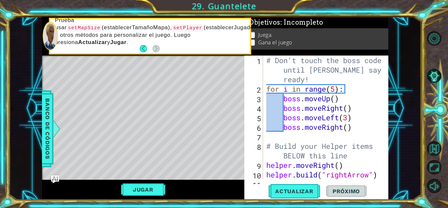
scroll to position [0, 0]
click at [335, 89] on div "# Don't touch the boss code until [PERSON_NAME] says you're ready! for i in ran…" at bounding box center [325, 136] width 120 height 162
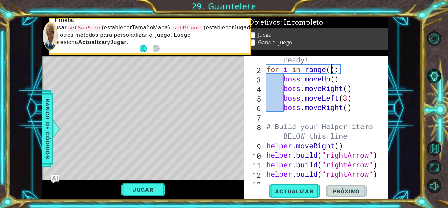
scroll to position [0, 3]
click at [335, 84] on div "# Don't touch the boss code until [PERSON_NAME] says you're ready! for i in ran…" at bounding box center [325, 117] width 120 height 162
click at [335, 80] on div "# Don't touch the boss code until [PERSON_NAME] says you're ready! for i in ran…" at bounding box center [325, 117] width 120 height 162
click at [351, 90] on div "# Don't touch the boss code until [PERSON_NAME] says you're ready! for i in ran…" at bounding box center [325, 117] width 120 height 162
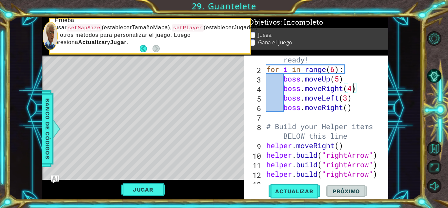
click at [346, 109] on div "# Don't touch the boss code until [PERSON_NAME] says you're ready! for i in ran…" at bounding box center [325, 117] width 120 height 162
click at [347, 111] on div "# Don't touch the boss code until [PERSON_NAME] says you're ready! for i in ran…" at bounding box center [325, 117] width 120 height 162
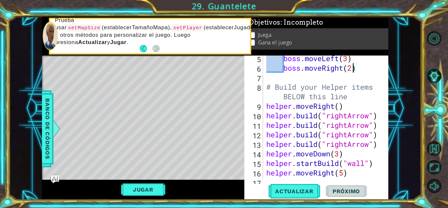
scroll to position [59, 0]
type textarea "boss.moveRight(2)"
click at [310, 193] on span "Actualizar" at bounding box center [295, 191] width 52 height 7
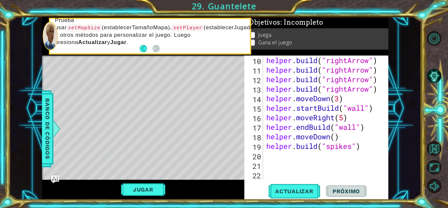
scroll to position [114, 0]
click at [308, 154] on div "helper . build ( "rightArrow" ) helper . build ( "rightArrow" ) helper . build …" at bounding box center [325, 126] width 120 height 143
click at [282, 191] on span "Actualizar" at bounding box center [295, 191] width 52 height 7
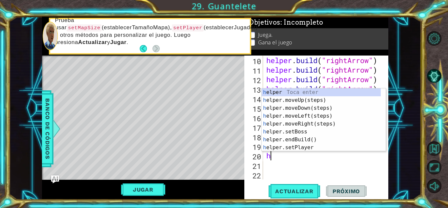
type textarea "he"
click at [314, 102] on div "he lper Toca enter he lper.moveUp(steps) Toca enter he lper.moveDown(steps) Toc…" at bounding box center [321, 127] width 119 height 79
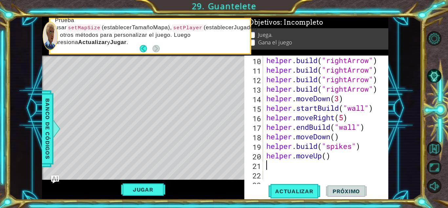
click at [328, 158] on div "helper . build ( "rightArrow" ) helper . build ( "rightArrow" ) helper . build …" at bounding box center [325, 126] width 120 height 143
type textarea "helper.moveUp(3)"
click at [287, 196] on button "Actualizar" at bounding box center [295, 191] width 52 height 14
click at [322, 165] on div "helper . build ( "rightArrow" ) helper . build ( "rightArrow" ) helper . build …" at bounding box center [325, 126] width 120 height 143
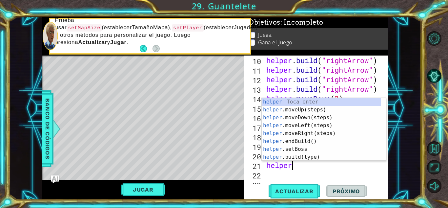
scroll to position [0, 1]
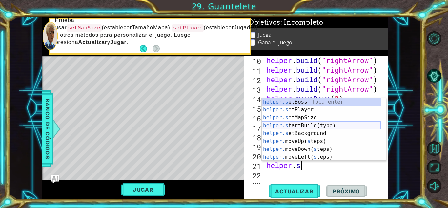
click at [317, 126] on div "helper.s etBoss Toca enter helper.s etPlayer Toca enter helper.s etMapSize Toca…" at bounding box center [321, 137] width 119 height 79
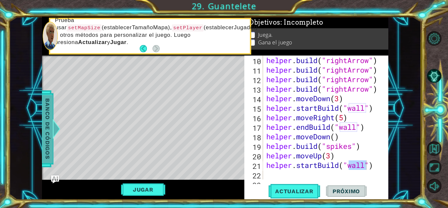
click at [47, 110] on span "Banco de códigos" at bounding box center [47, 128] width 10 height 68
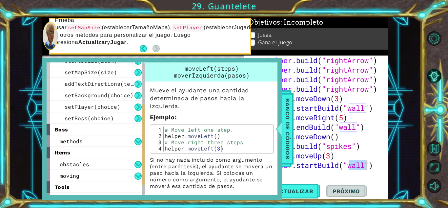
scroll to position [97, 0]
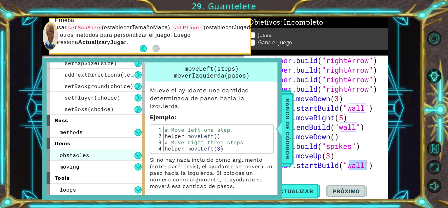
click at [96, 155] on div "obstacles" at bounding box center [96, 154] width 98 height 11
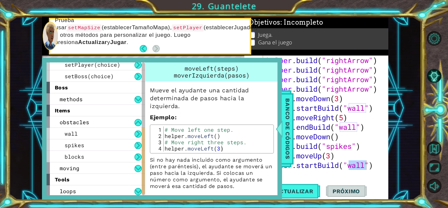
click at [276, 134] on div at bounding box center [279, 129] width 8 height 20
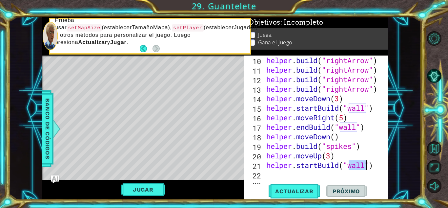
click at [366, 166] on div "helper . build ( "rightArrow" ) helper . build ( "rightArrow" ) helper . build …" at bounding box center [323, 117] width 117 height 124
click at [310, 183] on div "helper.startBuild("blocks") 10 11 12 13 14 15 16 17 18 19 20 21 22 23 helper . …" at bounding box center [316, 127] width 144 height 144
click at [309, 186] on button "Actualizar" at bounding box center [295, 191] width 52 height 14
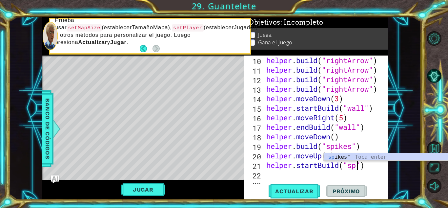
scroll to position [0, 4]
type textarea "helper.startBuild("")"
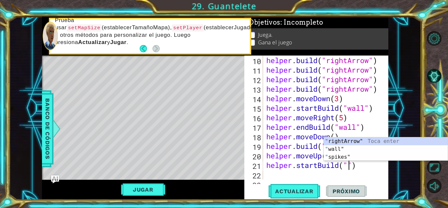
click at [301, 174] on div "helper . build ( "rightArrow" ) helper . build ( "rightArrow" ) helper . build …" at bounding box center [325, 126] width 120 height 143
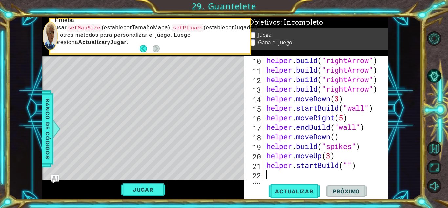
scroll to position [0, 0]
click at [329, 156] on div "helper . build ( "rightArrow" ) helper . build ( "rightArrow" ) helper . build …" at bounding box center [325, 126] width 120 height 143
click at [299, 189] on span "Actualizar" at bounding box center [295, 191] width 52 height 7
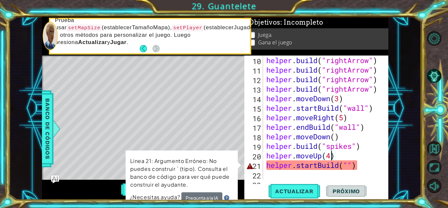
click at [348, 164] on div "helper . build ( "rightArrow" ) helper . build ( "rightArrow" ) helper . build …" at bounding box center [325, 126] width 120 height 143
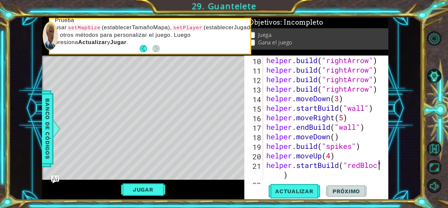
scroll to position [0, 5]
click at [279, 170] on div "helper . build ( "rightArrow" ) helper . build ( "rightArrow" ) helper . build …" at bounding box center [325, 126] width 120 height 143
click at [283, 181] on div "helper.startBuild("redBlock") 10 11 12 13 14 15 16 17 18 19 20 21 22 helper . b…" at bounding box center [316, 127] width 144 height 144
click at [277, 173] on div "helper . build ( "rightArrow" ) helper . build ( "rightArrow" ) helper . build …" at bounding box center [325, 126] width 120 height 143
click at [283, 172] on div "helper . build ( "rightArrow" ) helper . build ( "rightArrow" ) helper . build …" at bounding box center [325, 126] width 120 height 143
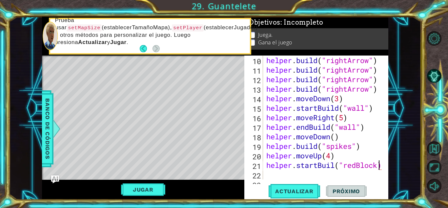
scroll to position [124, 0]
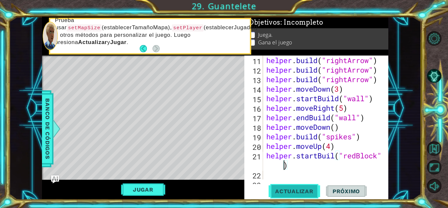
click at [308, 189] on span "Actualizar" at bounding box center [295, 191] width 52 height 7
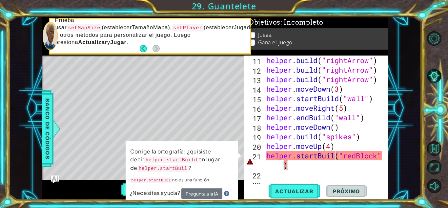
click at [335, 159] on div "helper . build ( "rightArrow" ) helper . build ( "rightArrow" ) helper . build …" at bounding box center [325, 126] width 120 height 143
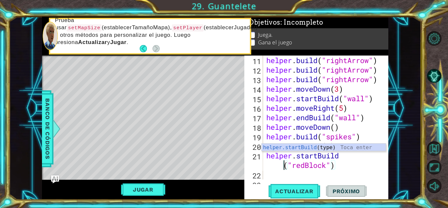
scroll to position [0, 3]
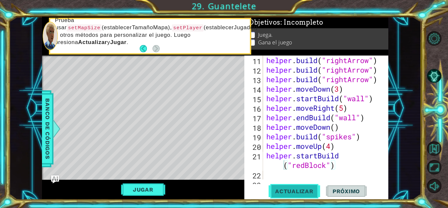
click at [302, 188] on span "Actualizar" at bounding box center [295, 191] width 52 height 7
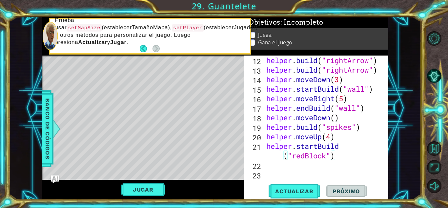
scroll to position [133, 0]
click at [304, 154] on div "helper . build ( "rightArrow" ) helper . build ( "rightArrow" ) helper . moveDo…" at bounding box center [325, 126] width 120 height 143
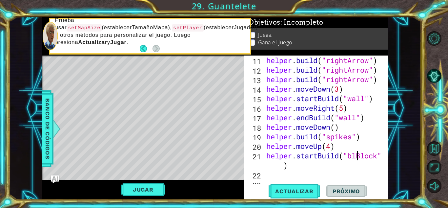
scroll to position [0, 4]
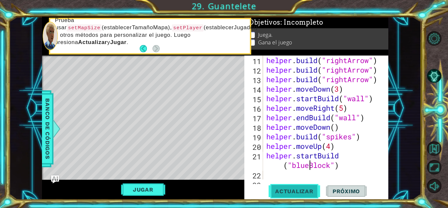
type textarea "helper.startBuild("blueBlock")"
click at [286, 191] on span "Actualizar" at bounding box center [295, 191] width 52 height 7
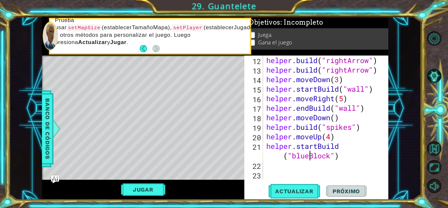
scroll to position [133, 0]
click at [272, 167] on div "helper . build ( "rightArrow" ) helper . build ( "rightArrow" ) helper . moveDo…" at bounding box center [325, 126] width 120 height 143
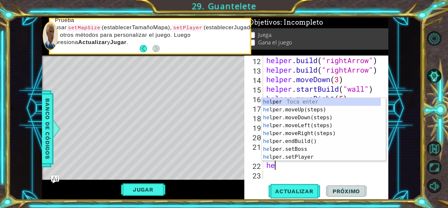
type textarea "hel"
click at [297, 126] on div "hel per Toca enter hel per.moveUp(steps) Toca enter hel per.moveDown(steps) Toc…" at bounding box center [321, 137] width 119 height 79
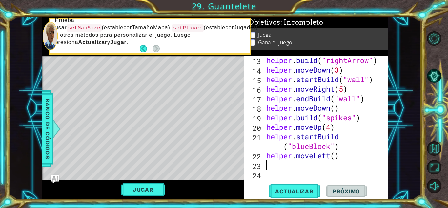
scroll to position [143, 0]
type textarea "h"
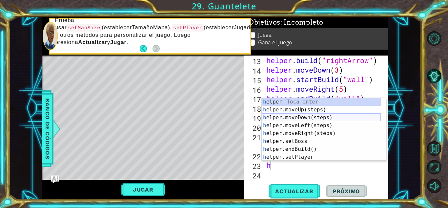
click at [319, 119] on div "h elper Toca enter h elper.moveUp(steps) Toca enter h elper.moveDown(steps) Toc…" at bounding box center [321, 137] width 119 height 79
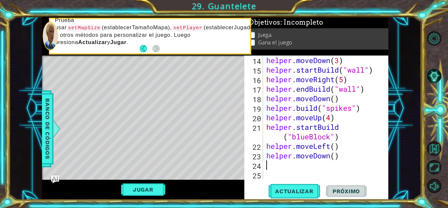
scroll to position [152, 0]
click at [336, 155] on div "helper . moveDown ( 3 ) helper . startBuild ( "wall" ) helper . moveRight ( 5 )…" at bounding box center [325, 126] width 120 height 143
type textarea "helper.moveDown(2)"
click at [298, 163] on div "helper . moveDown ( 3 ) helper . startBuild ( "wall" ) helper . moveRight ( 5 )…" at bounding box center [325, 126] width 120 height 143
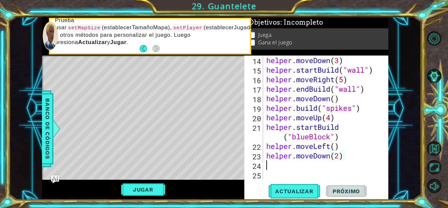
scroll to position [0, 0]
type textarea "h"
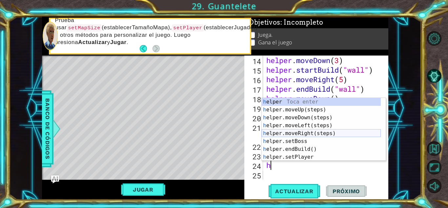
click at [317, 134] on div "h elper Toca enter h elper.moveUp(steps) Toca enter h elper.moveDown(steps) Toc…" at bounding box center [321, 137] width 119 height 79
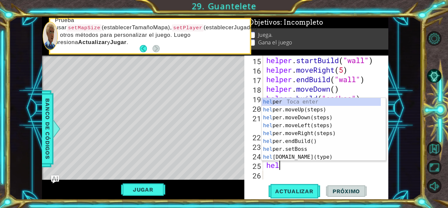
scroll to position [0, 1]
type textarea "helper"
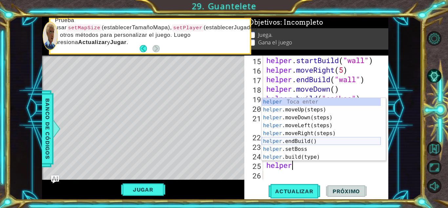
click at [322, 140] on div "helper Toca enter helper .moveUp(steps) Toca enter helper .moveDown(steps) Toca…" at bounding box center [321, 137] width 119 height 79
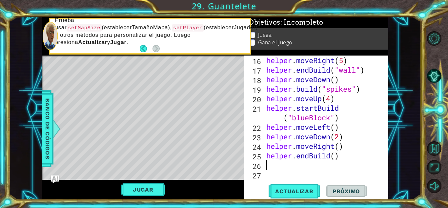
scroll to position [171, 0]
click at [337, 154] on div "helper . moveRight ( 5 ) helper . endBuild ( "wall" ) helper . moveDown ( ) hel…" at bounding box center [325, 126] width 120 height 143
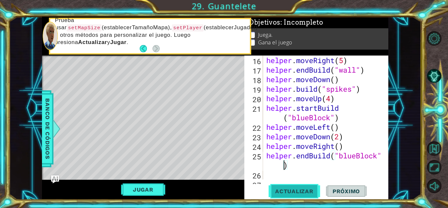
type textarea "helper.endBuild("blueBlock")"
click at [303, 184] on button "Actualizar" at bounding box center [295, 191] width 52 height 14
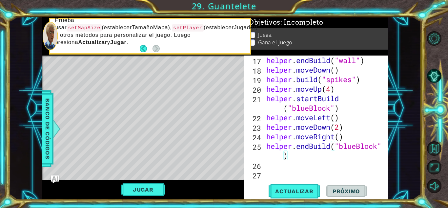
scroll to position [181, 0]
click at [285, 166] on div "helper . endBuild ( "wall" ) helper . moveDown ( ) helper . build ( "spikes" ) …" at bounding box center [325, 126] width 120 height 143
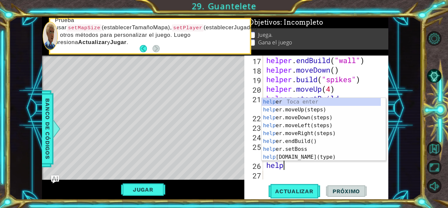
scroll to position [0, 1]
type textarea "helper"
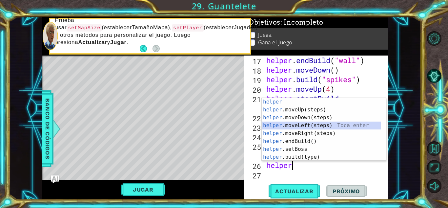
click at [300, 124] on div "helper Toca enter helper .moveUp(steps) Toca enter helper .moveDown(steps) Toca…" at bounding box center [321, 137] width 119 height 79
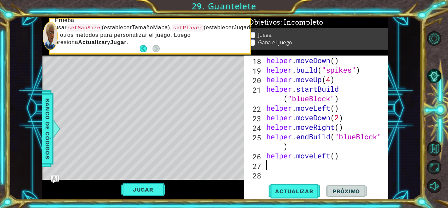
click at [335, 159] on div "helper . moveDown ( ) helper . build ( "spikes" ) helper . moveUp ( 4 ) helper …" at bounding box center [325, 126] width 120 height 143
type textarea "helper.moveLeft(2)"
click at [289, 194] on span "Actualizar" at bounding box center [295, 191] width 52 height 7
click at [307, 166] on div "helper . moveDown ( ) helper . build ( "spikes" ) helper . moveUp ( 4 ) helper …" at bounding box center [325, 126] width 120 height 143
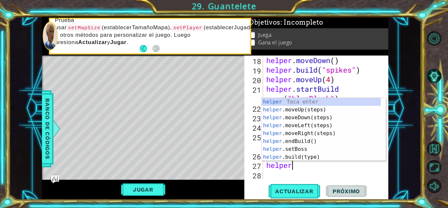
scroll to position [0, 1]
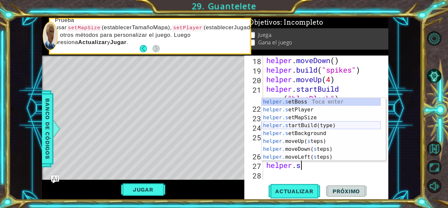
click at [322, 126] on div "helper.s etBoss Toca enter helper.s etPlayer Toca enter helper.s etMapSize Toca…" at bounding box center [321, 137] width 119 height 79
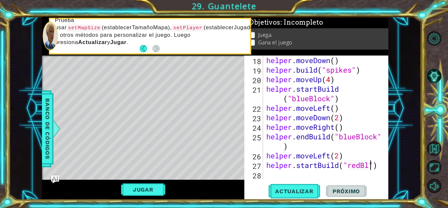
scroll to position [0, 5]
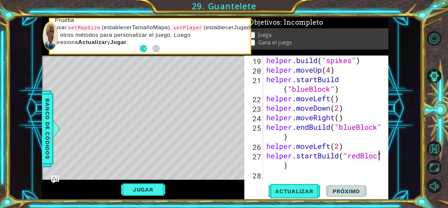
type textarea "helper.startBuild("redBlock")"
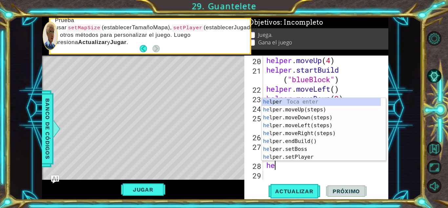
type textarea "hel"
click at [298, 106] on div "hel per Toca enter hel per.moveUp(steps) Toca enter hel per.moveDown(steps) Toc…" at bounding box center [321, 137] width 119 height 79
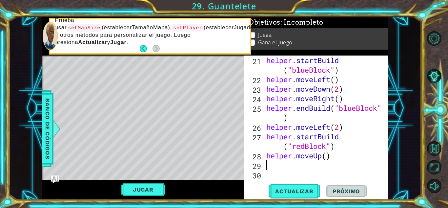
scroll to position [219, 0]
click at [325, 155] on div "helper . startBuild ( "blueBlock" ) helper . moveLeft ( ) helper . moveDown ( 2…" at bounding box center [325, 131] width 120 height 152
click at [330, 155] on div "helper . startBuild ( "blueBlock" ) helper . moveLeft ( ) helper . moveDown ( 2…" at bounding box center [325, 131] width 120 height 152
click at [327, 158] on div "helper . startBuild ( "blueBlock" ) helper . moveLeft ( ) helper . moveDown ( 2…" at bounding box center [325, 131] width 120 height 152
type textarea "helper.moveUp(2)"
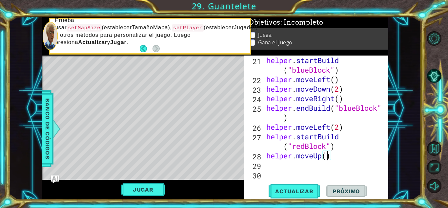
scroll to position [0, 3]
click at [324, 163] on div "helper . startBuild ( "blueBlock" ) helper . moveLeft ( ) helper . moveDown ( 2…" at bounding box center [325, 131] width 120 height 152
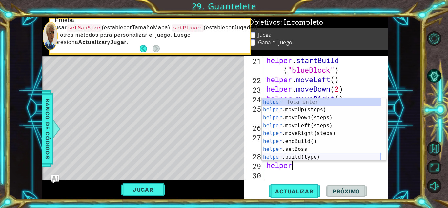
scroll to position [0, 1]
type textarea "helper.e"
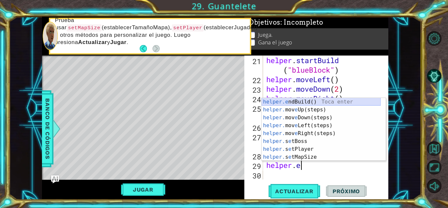
click at [323, 101] on div "helper.e ndBuild() Toca enter helper. mov e Up(steps) Toca enter helper. mov e …" at bounding box center [321, 137] width 119 height 79
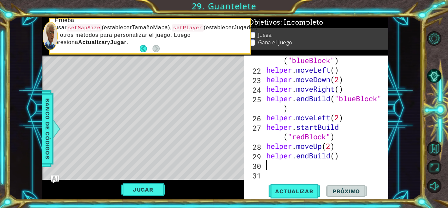
scroll to position [228, 0]
click at [335, 159] on div "helper . startBuild ( "blueBlock" ) helper . moveLeft ( ) helper . moveDown ( 2…" at bounding box center [325, 122] width 120 height 152
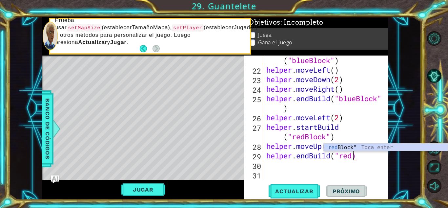
scroll to position [0, 4]
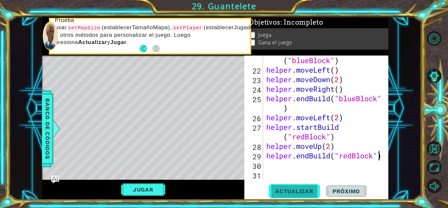
click at [299, 187] on button "Actualizar" at bounding box center [295, 191] width 52 height 14
click at [147, 183] on button "Jugar" at bounding box center [143, 189] width 44 height 12
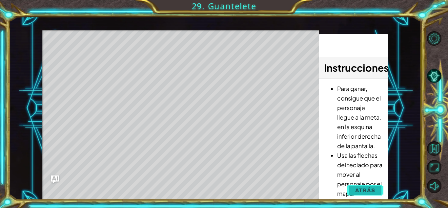
click at [363, 186] on button "Atrás" at bounding box center [365, 189] width 36 height 13
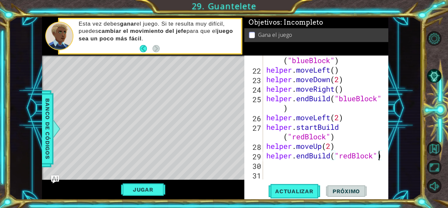
click at [354, 158] on div "helper . startBuild ( "blueBlock" ) helper . moveLeft ( ) helper . moveDown ( 2…" at bounding box center [325, 122] width 120 height 152
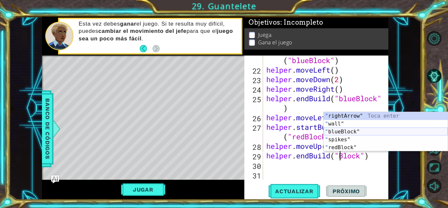
click at [335, 133] on div "" rightArrow" Toca enter " wall" Toca enter " blueBlock" Toca enter " spikes" T…" at bounding box center [386, 139] width 124 height 55
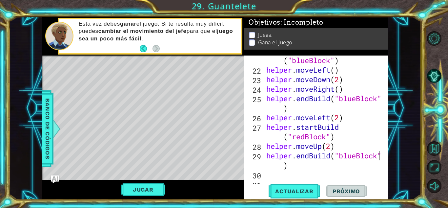
click at [307, 139] on div "helper . startBuild ( "blueBlock" ) helper . moveLeft ( ) helper . moveDown ( 2…" at bounding box center [325, 122] width 120 height 152
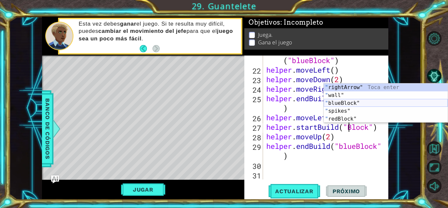
click at [365, 104] on div "" rightArrow" Toca enter " wall" Toca enter " blueBlock" Toca enter " spikes" T…" at bounding box center [386, 110] width 124 height 55
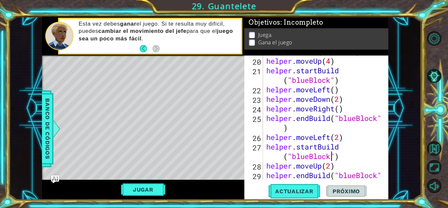
scroll to position [209, 0]
click at [356, 121] on div "helper . build ( "spikes" ) helper . moveUp ( 4 ) helper . startBuild ( "blueBl…" at bounding box center [325, 123] width 120 height 152
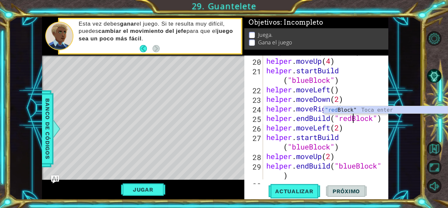
scroll to position [0, 4]
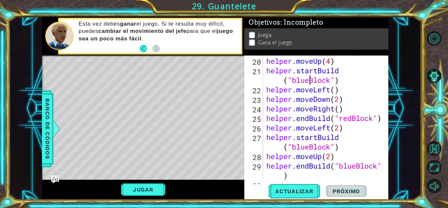
click at [308, 80] on div "helper . build ( "spikes" ) helper . moveUp ( 4 ) helper . startBuild ( "blueBl…" at bounding box center [325, 123] width 120 height 152
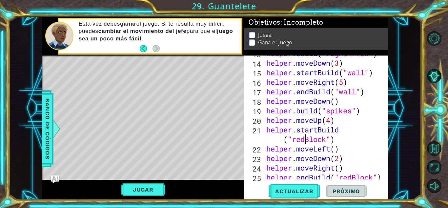
scroll to position [169, 0]
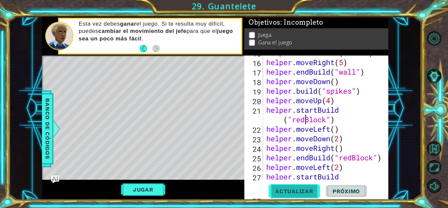
click at [303, 195] on button "Actualizar" at bounding box center [295, 191] width 52 height 14
click at [149, 190] on button "Jugar" at bounding box center [143, 189] width 44 height 12
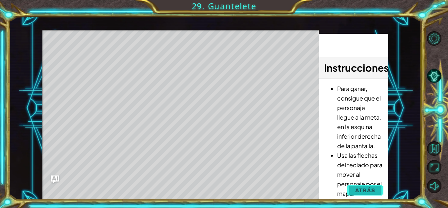
click at [351, 191] on button "Atrás" at bounding box center [365, 189] width 36 height 13
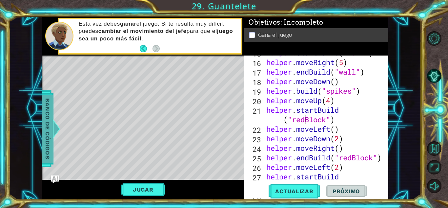
click at [56, 127] on div at bounding box center [56, 129] width 8 height 20
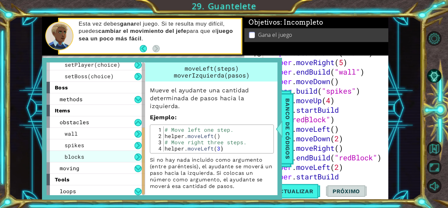
click at [106, 154] on div "blocks" at bounding box center [96, 156] width 98 height 11
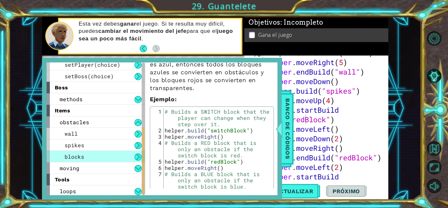
scroll to position [98, 0]
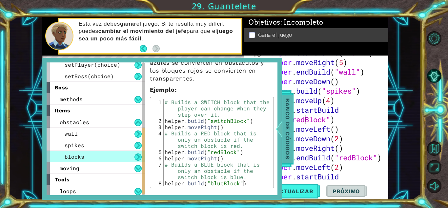
click at [284, 140] on span "Banco de códigos" at bounding box center [287, 128] width 10 height 68
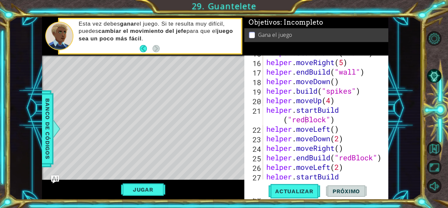
click at [339, 106] on div "helper . startBuild ( "wall" ) helper . moveRight ( 5 ) helper . endBuild ( "wa…" at bounding box center [325, 124] width 120 height 152
click at [339, 102] on div "helper . startBuild ( "wall" ) helper . moveRight ( 5 ) helper . endBuild ( "wa…" at bounding box center [325, 124] width 120 height 152
type textarea "helper.moveUp(4)"
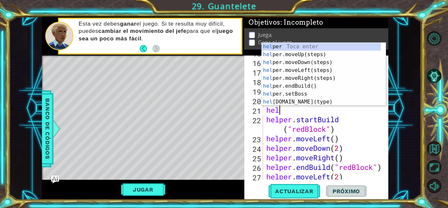
scroll to position [0, 1]
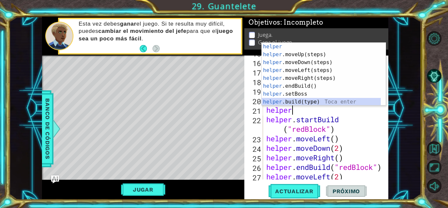
click at [306, 102] on div "helper Toca enter helper .moveUp(steps) Toca enter helper .moveDown(steps) Toca…" at bounding box center [321, 82] width 119 height 79
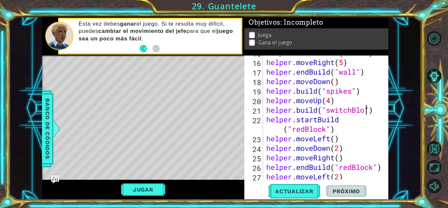
scroll to position [0, 5]
click at [305, 195] on button "Actualizar" at bounding box center [295, 191] width 52 height 14
click at [155, 186] on button "Jugar" at bounding box center [143, 189] width 44 height 12
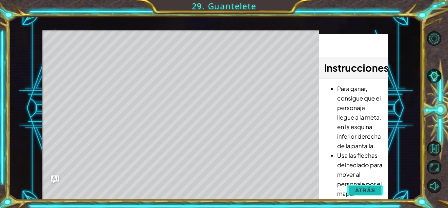
click at [356, 189] on span "Atrás" at bounding box center [365, 190] width 20 height 7
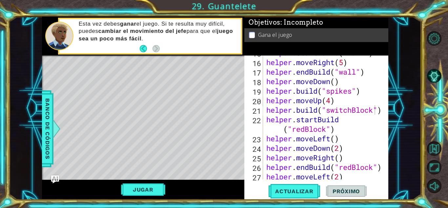
scroll to position [189, 0]
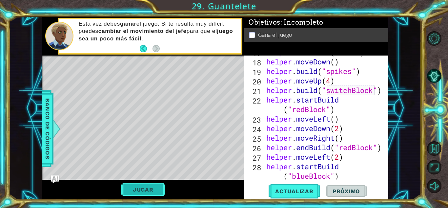
click at [133, 190] on button "Jugar" at bounding box center [143, 189] width 44 height 12
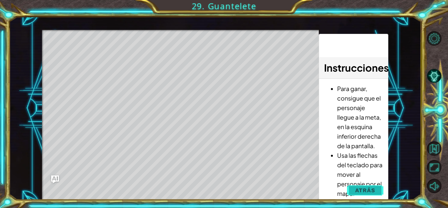
click at [360, 187] on span "Atrás" at bounding box center [365, 190] width 20 height 7
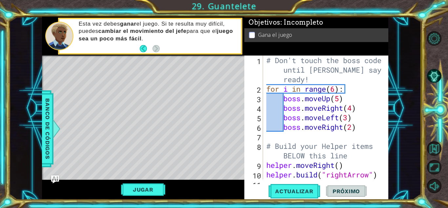
scroll to position [0, 0]
click at [361, 107] on div "# Don't touch the boss code until [PERSON_NAME] says you're ready! for i in ran…" at bounding box center [325, 136] width 120 height 162
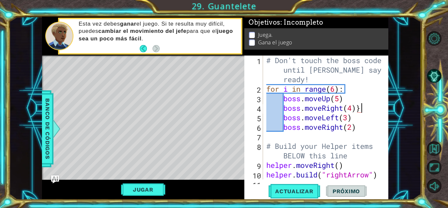
scroll to position [0, 4]
type textarea "boss.moveRight(4)"
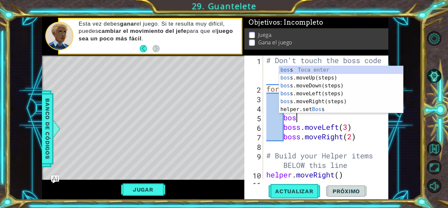
scroll to position [0, 1]
type textarea "boss"
click at [338, 87] on div "boss Toca enter boss .moveUp(steps) Toca enter boss .moveDown(steps) Toca enter…" at bounding box center [341, 97] width 124 height 63
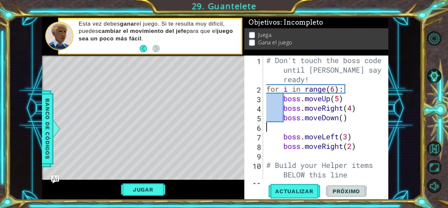
scroll to position [0, 0]
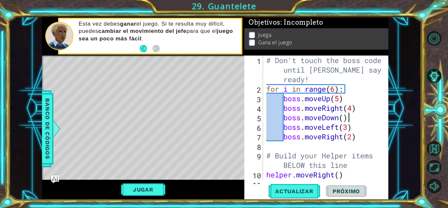
click at [346, 116] on div "# Don't touch the boss code until [PERSON_NAME] says you're ready! for i in ran…" at bounding box center [325, 136] width 120 height 162
type textarea "boss.moveDown(4)"
click at [295, 189] on span "Actualizar" at bounding box center [295, 191] width 52 height 7
click at [123, 194] on button "Jugar" at bounding box center [143, 189] width 44 height 12
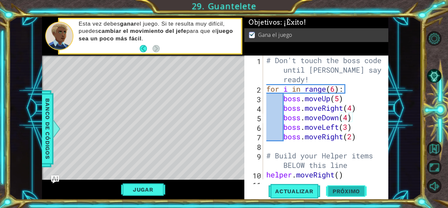
click at [353, 189] on span "Próximo" at bounding box center [346, 191] width 41 height 7
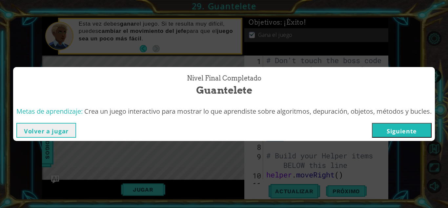
click at [386, 130] on button "Siguiente" at bounding box center [402, 130] width 60 height 15
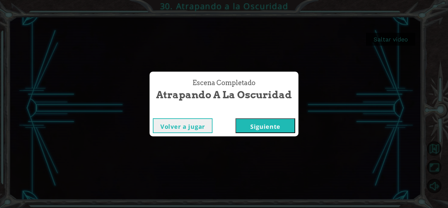
click at [247, 132] on button "Siguiente" at bounding box center [266, 125] width 60 height 15
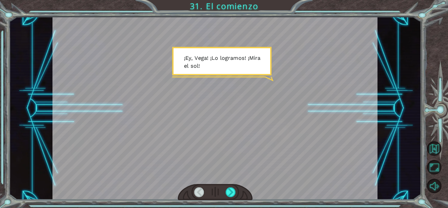
click at [230, 194] on div at bounding box center [231, 192] width 10 height 10
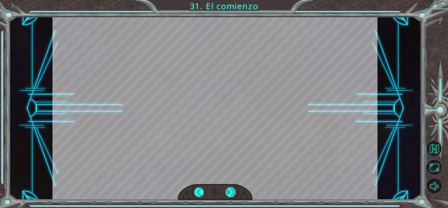
click at [230, 190] on div at bounding box center [231, 192] width 10 height 10
click at [230, 192] on div at bounding box center [231, 192] width 10 height 10
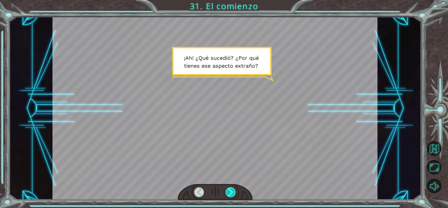
click at [228, 194] on div at bounding box center [231, 192] width 10 height 10
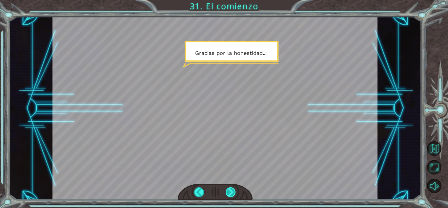
click at [228, 189] on div at bounding box center [231, 192] width 10 height 10
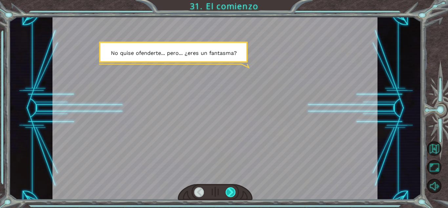
drag, startPoint x: 228, startPoint y: 191, endPoint x: 226, endPoint y: 195, distance: 4.1
click at [226, 194] on div at bounding box center [231, 192] width 10 height 10
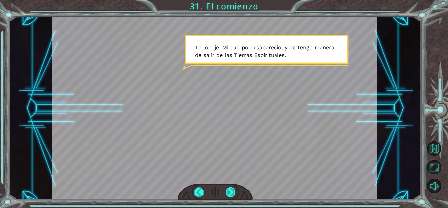
click at [226, 190] on div at bounding box center [231, 192] width 10 height 10
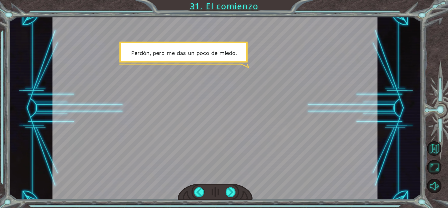
click at [225, 190] on div at bounding box center [215, 192] width 75 height 16
click at [228, 190] on div at bounding box center [231, 192] width 10 height 10
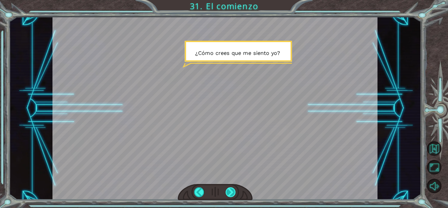
click at [229, 188] on div at bounding box center [231, 192] width 10 height 10
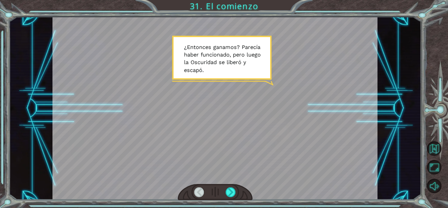
click at [228, 197] on div at bounding box center [215, 192] width 75 height 16
click at [227, 197] on div at bounding box center [215, 192] width 75 height 16
click at [231, 189] on div at bounding box center [231, 192] width 10 height 10
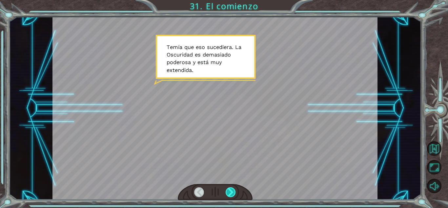
click at [228, 194] on div at bounding box center [231, 192] width 10 height 10
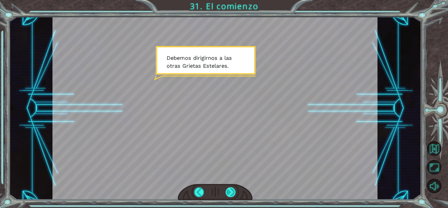
click at [226, 195] on div at bounding box center [215, 192] width 75 height 16
click at [227, 193] on div at bounding box center [231, 192] width 10 height 10
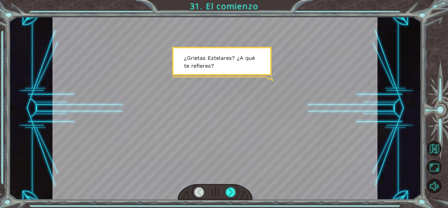
click at [227, 184] on div at bounding box center [215, 192] width 75 height 16
click at [229, 188] on div at bounding box center [231, 192] width 10 height 10
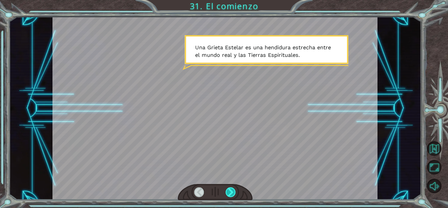
click at [229, 189] on div at bounding box center [231, 192] width 10 height 10
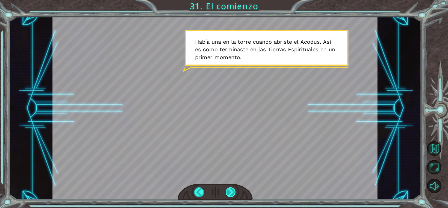
drag, startPoint x: 230, startPoint y: 190, endPoint x: 231, endPoint y: 186, distance: 3.7
click at [230, 190] on div at bounding box center [231, 192] width 10 height 10
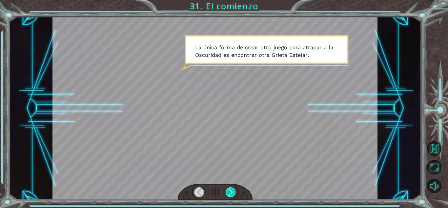
click at [228, 193] on div at bounding box center [231, 192] width 10 height 10
click at [224, 197] on div at bounding box center [215, 192] width 75 height 16
click at [227, 193] on div at bounding box center [231, 192] width 10 height 10
click at [230, 189] on div at bounding box center [231, 192] width 10 height 10
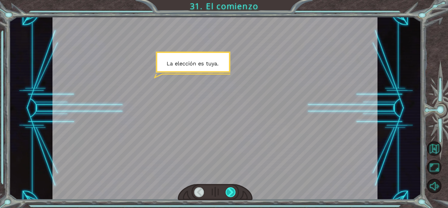
click at [228, 189] on div at bounding box center [231, 192] width 10 height 10
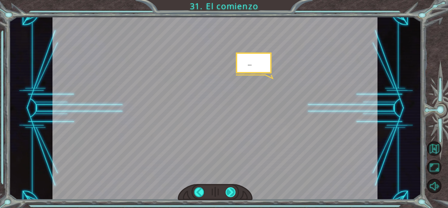
click at [228, 189] on div at bounding box center [231, 192] width 10 height 10
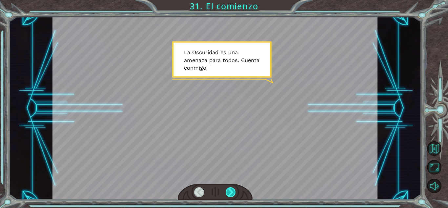
click at [228, 191] on div at bounding box center [231, 192] width 10 height 10
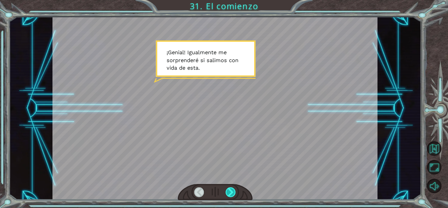
click at [228, 190] on div at bounding box center [231, 192] width 10 height 10
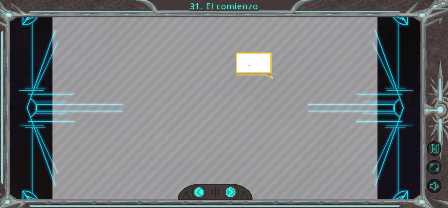
click at [227, 191] on div at bounding box center [231, 192] width 10 height 10
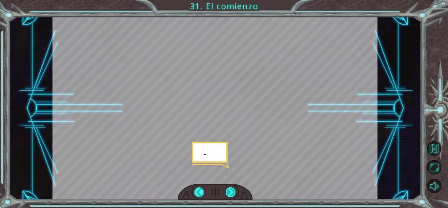
click at [226, 191] on div at bounding box center [231, 192] width 10 height 10
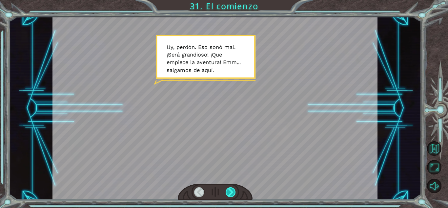
click at [226, 194] on div at bounding box center [231, 192] width 10 height 10
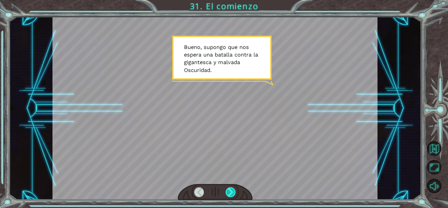
click at [231, 190] on div at bounding box center [231, 192] width 10 height 10
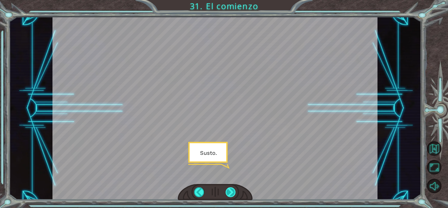
click at [226, 189] on div at bounding box center [231, 192] width 10 height 10
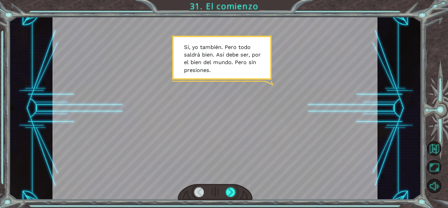
click at [224, 191] on div at bounding box center [215, 192] width 75 height 16
click at [229, 190] on div at bounding box center [231, 192] width 10 height 10
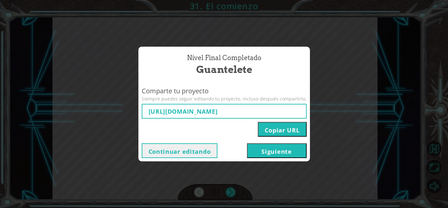
type input "[URL][DOMAIN_NAME]"
click at [249, 146] on button "Siguiente" at bounding box center [277, 150] width 60 height 15
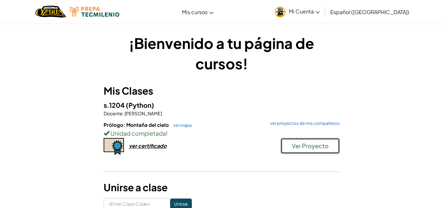
click at [293, 139] on button "Ver Proyecto" at bounding box center [310, 146] width 59 height 16
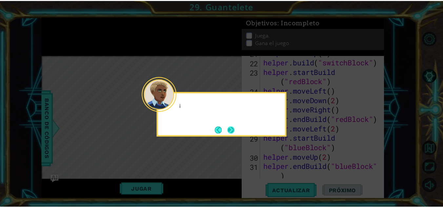
scroll to position [247, 0]
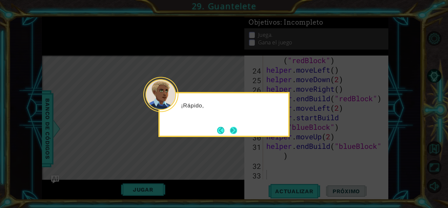
click at [231, 127] on button "Next" at bounding box center [233, 130] width 7 height 7
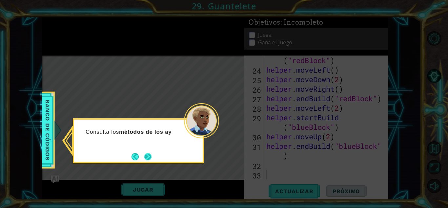
click at [147, 156] on button "Next" at bounding box center [147, 156] width 7 height 7
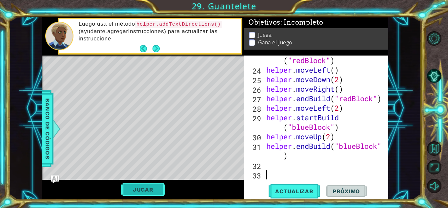
click at [138, 184] on button "Jugar" at bounding box center [143, 189] width 44 height 12
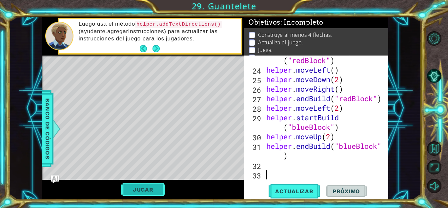
click at [139, 184] on button "Jugar" at bounding box center [143, 189] width 44 height 12
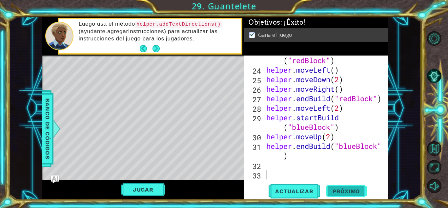
click at [358, 188] on button "Próximo" at bounding box center [346, 191] width 41 height 14
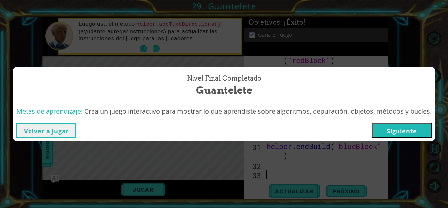
click at [397, 121] on div "Volver a jugar [GEOGRAPHIC_DATA]" at bounding box center [224, 129] width 422 height 21
click at [397, 126] on button "Siguiente" at bounding box center [402, 130] width 60 height 15
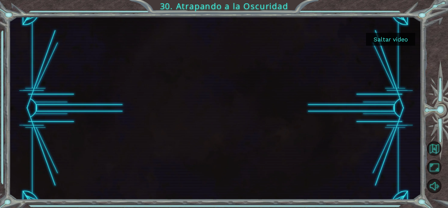
click at [388, 39] on button "Saltar video" at bounding box center [390, 39] width 49 height 13
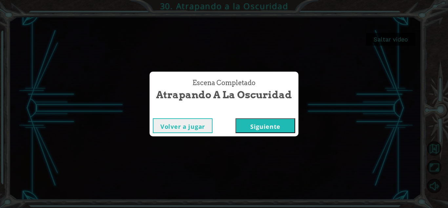
click at [259, 125] on button "Siguiente" at bounding box center [266, 125] width 60 height 15
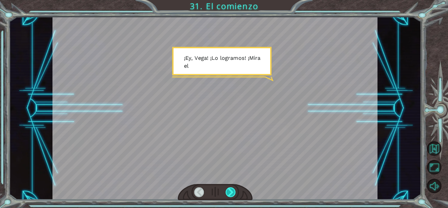
click at [228, 188] on div at bounding box center [231, 192] width 10 height 10
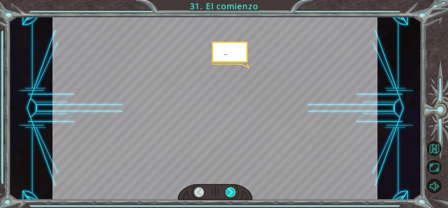
click at [228, 188] on div at bounding box center [231, 192] width 10 height 10
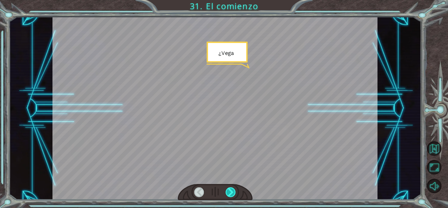
click at [228, 188] on div at bounding box center [231, 192] width 10 height 10
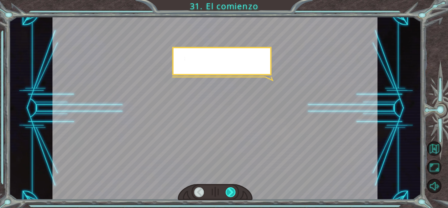
click at [228, 188] on div at bounding box center [231, 192] width 10 height 10
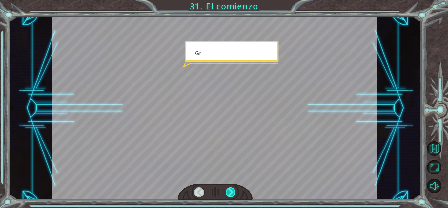
click at [228, 188] on div at bounding box center [231, 192] width 10 height 10
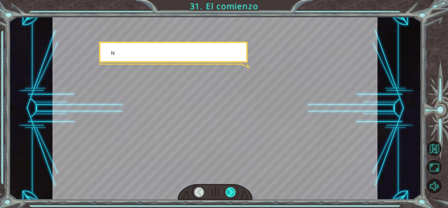
click at [228, 188] on div at bounding box center [231, 192] width 10 height 10
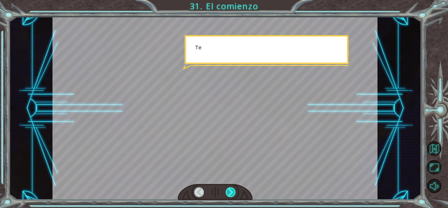
click at [228, 188] on div at bounding box center [231, 192] width 10 height 10
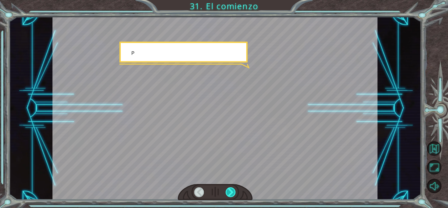
click at [228, 188] on div at bounding box center [231, 192] width 10 height 10
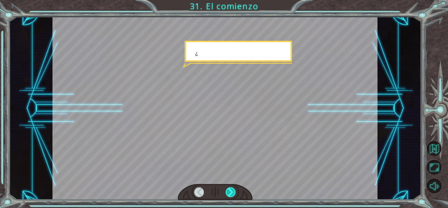
click at [228, 188] on div at bounding box center [231, 192] width 10 height 10
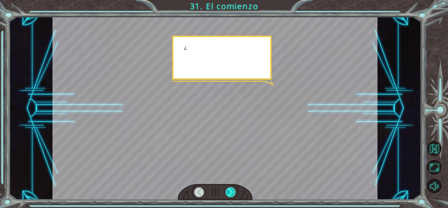
click at [228, 188] on div at bounding box center [231, 192] width 10 height 10
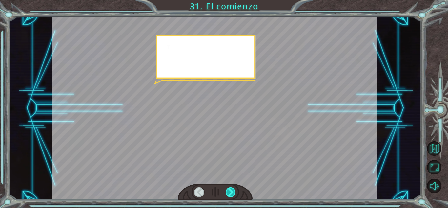
click at [228, 188] on div at bounding box center [231, 192] width 10 height 10
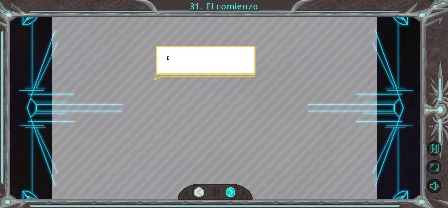
click at [228, 188] on div at bounding box center [231, 192] width 10 height 10
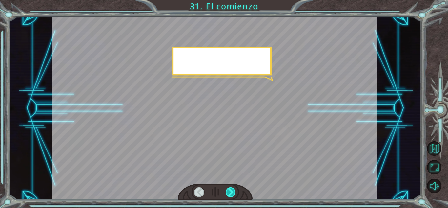
click at [228, 188] on div at bounding box center [231, 192] width 10 height 10
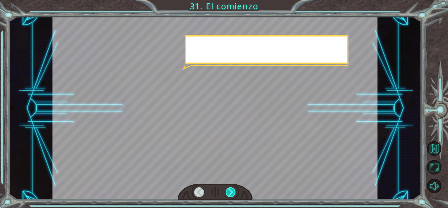
click at [228, 188] on div at bounding box center [231, 192] width 10 height 10
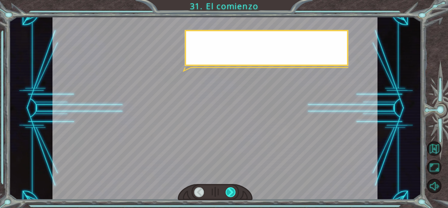
click at [228, 188] on div at bounding box center [231, 192] width 10 height 10
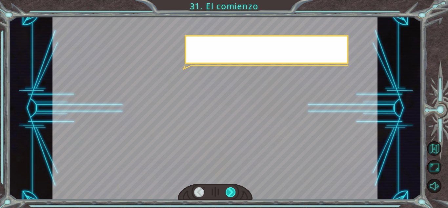
click at [228, 188] on div at bounding box center [231, 192] width 10 height 10
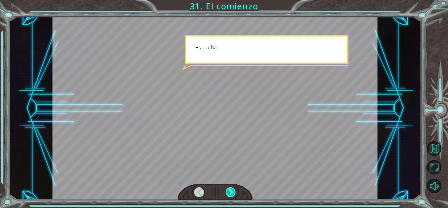
click at [228, 188] on div at bounding box center [231, 192] width 10 height 10
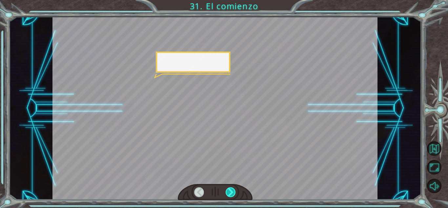
click at [228, 188] on div at bounding box center [231, 192] width 10 height 10
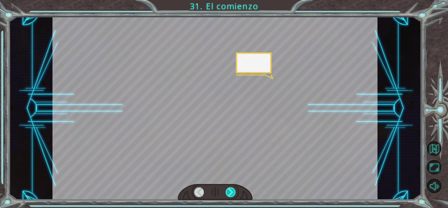
click at [228, 188] on div at bounding box center [231, 192] width 10 height 10
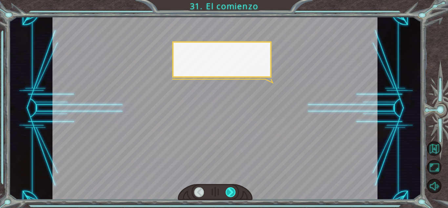
click at [228, 188] on div at bounding box center [231, 192] width 10 height 10
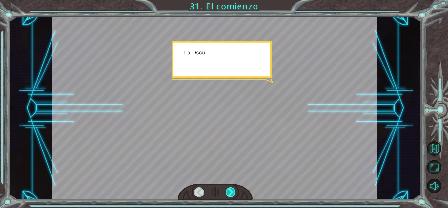
click at [228, 188] on div at bounding box center [231, 192] width 10 height 10
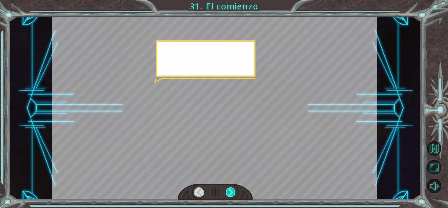
click at [228, 188] on div at bounding box center [231, 192] width 10 height 10
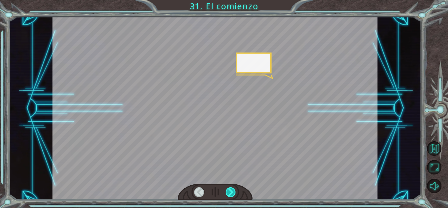
click at [228, 188] on div at bounding box center [231, 192] width 10 height 10
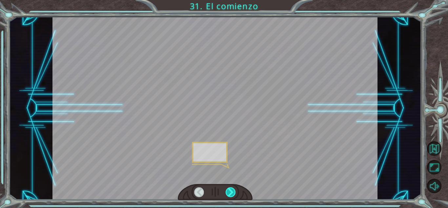
click at [228, 188] on div at bounding box center [231, 192] width 10 height 10
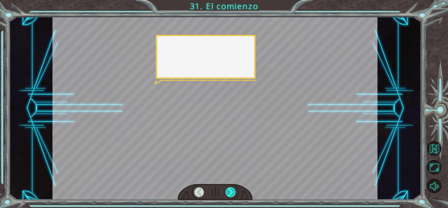
click at [228, 188] on div at bounding box center [231, 192] width 10 height 10
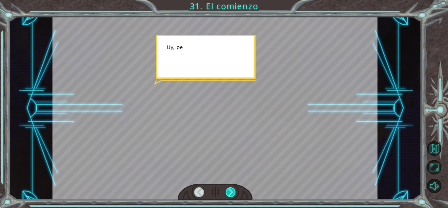
click at [228, 188] on div at bounding box center [231, 192] width 10 height 10
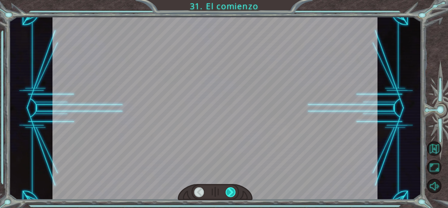
click at [228, 188] on div at bounding box center [231, 192] width 10 height 10
drag, startPoint x: 229, startPoint y: 187, endPoint x: 229, endPoint y: 180, distance: 6.6
click at [229, 187] on div at bounding box center [231, 192] width 10 height 10
click at [229, 178] on div at bounding box center [214, 108] width 325 height 183
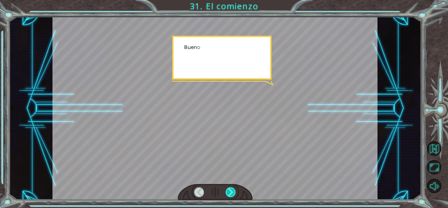
click at [233, 189] on div at bounding box center [231, 192] width 10 height 10
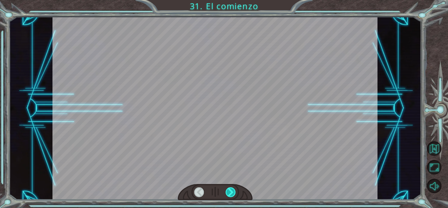
click at [233, 189] on div at bounding box center [231, 192] width 10 height 10
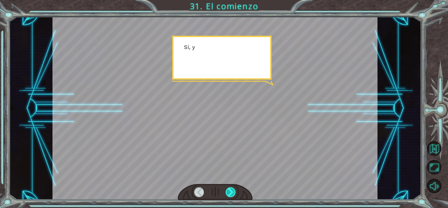
click at [233, 189] on div at bounding box center [231, 192] width 10 height 10
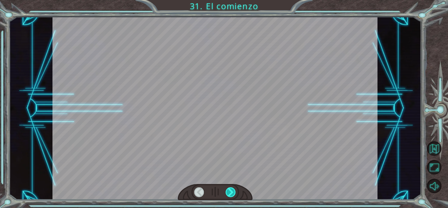
click at [233, 189] on div at bounding box center [231, 192] width 10 height 10
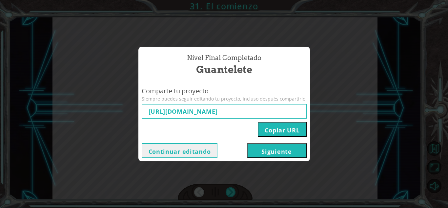
type input "[URL][DOMAIN_NAME]"
click at [275, 148] on button "Siguiente" at bounding box center [277, 150] width 60 height 15
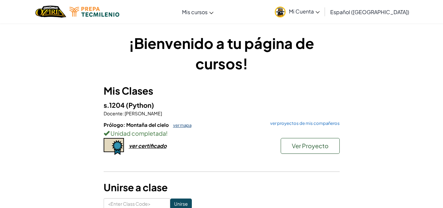
click at [180, 124] on link "ver mapa" at bounding box center [181, 124] width 22 height 5
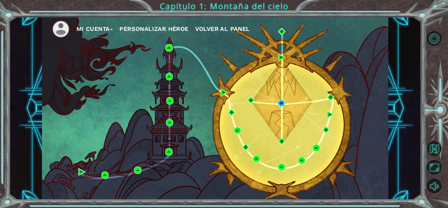
click at [208, 30] on span "Volver al panel" at bounding box center [222, 28] width 55 height 7
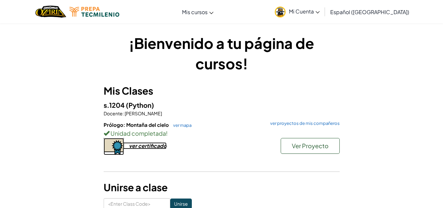
click at [152, 144] on div "ver certificado" at bounding box center [148, 145] width 38 height 7
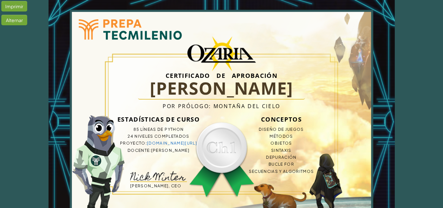
scroll to position [33, 0]
